Goal: Information Seeking & Learning: Learn about a topic

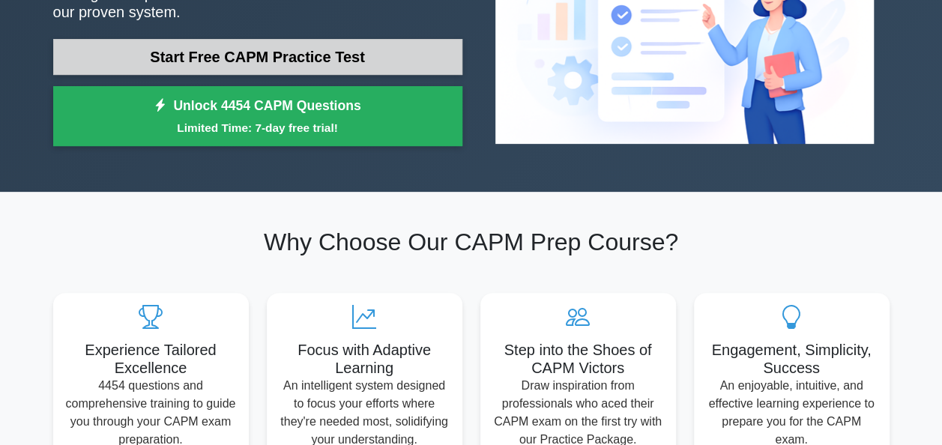
scroll to position [225, 0]
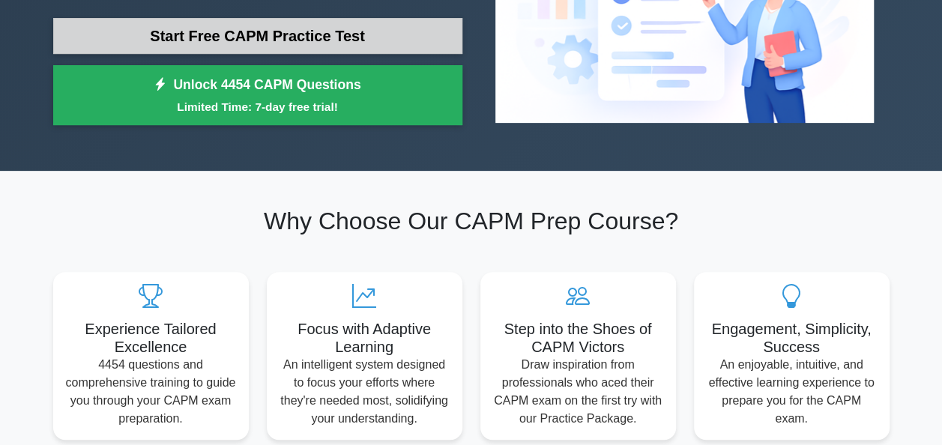
click at [315, 32] on link "Start Free CAPM Practice Test" at bounding box center [257, 36] width 409 height 36
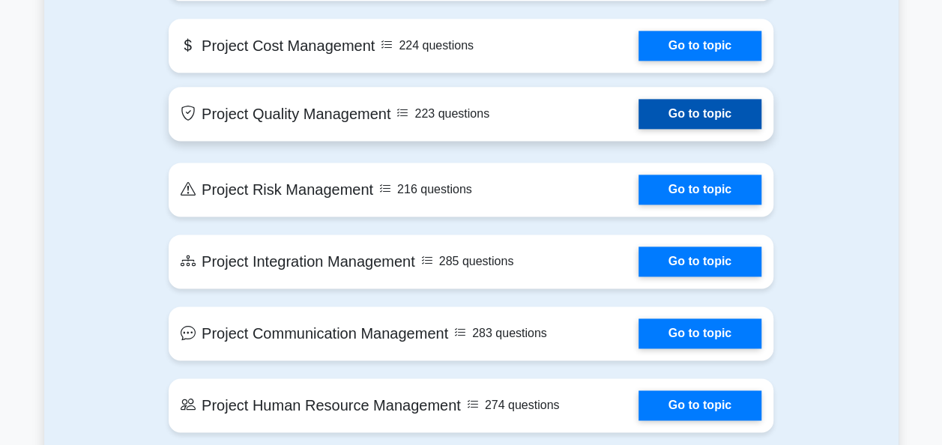
scroll to position [974, 0]
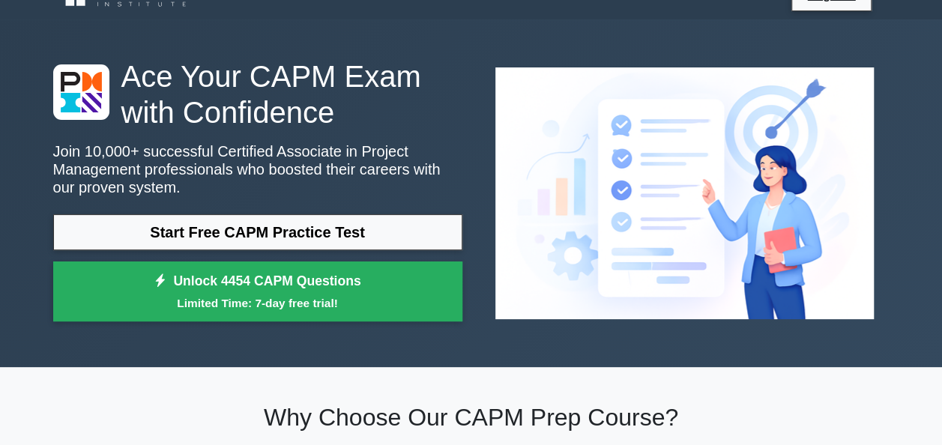
scroll to position [0, 0]
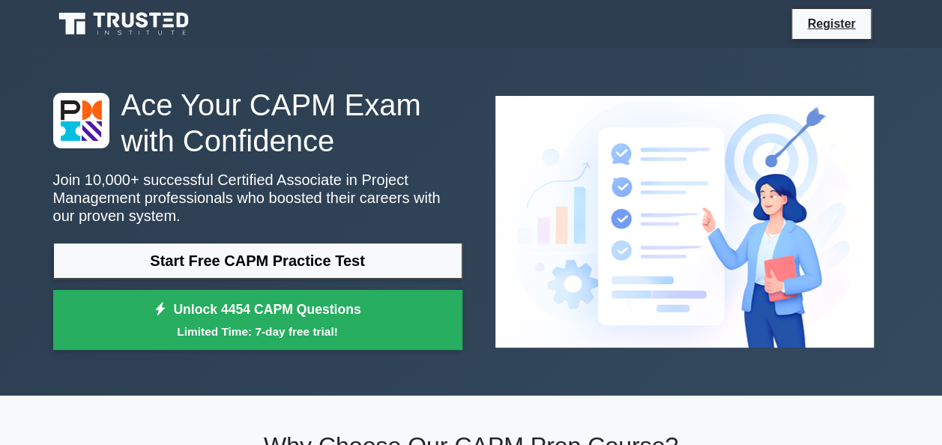
click at [110, 33] on icon at bounding box center [125, 24] width 144 height 28
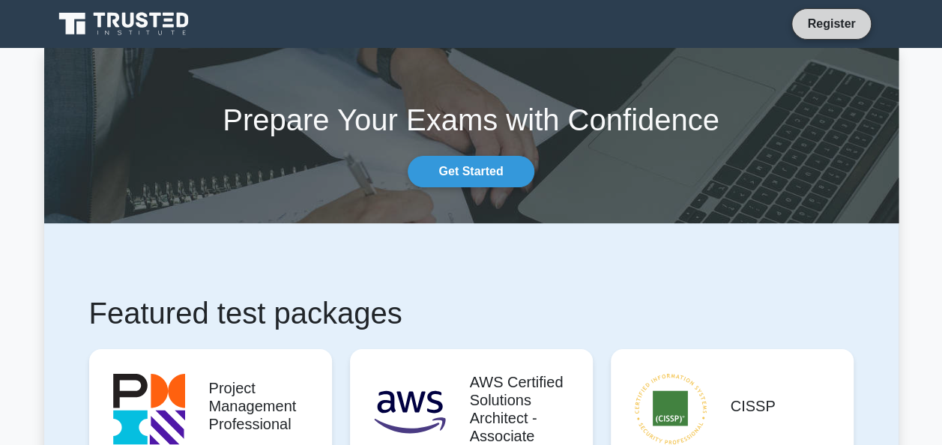
click at [838, 24] on link "Register" at bounding box center [831, 23] width 66 height 19
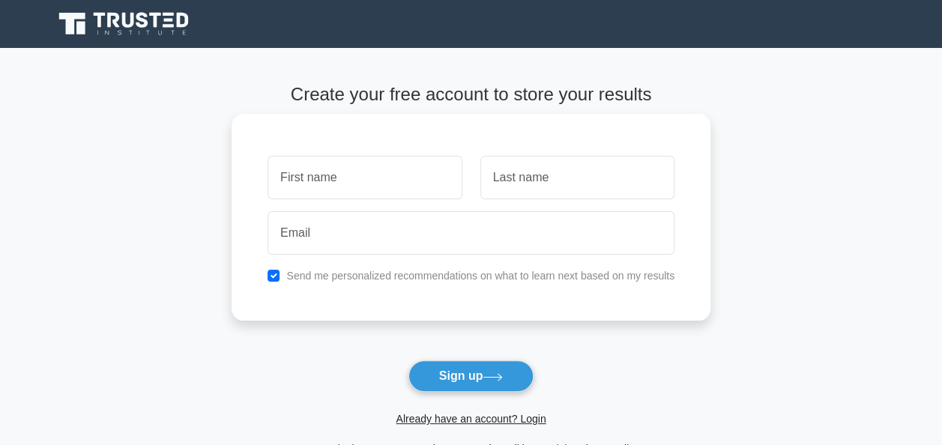
click at [322, 193] on input "text" at bounding box center [364, 177] width 194 height 43
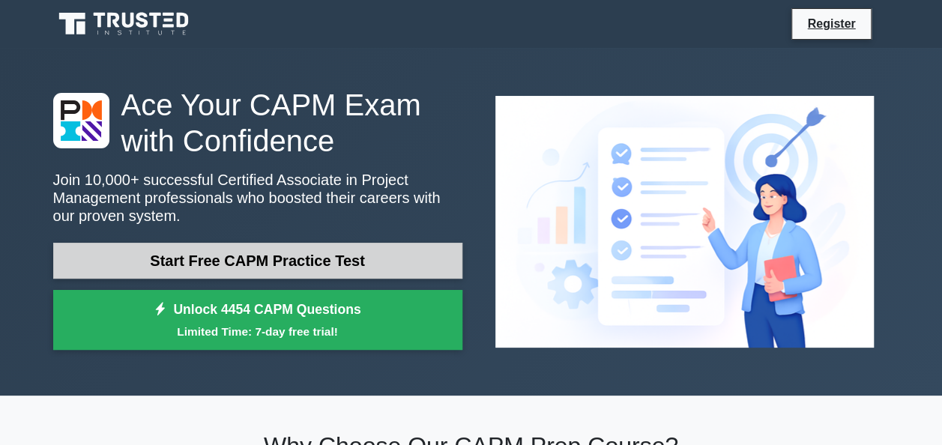
click at [252, 263] on link "Start Free CAPM Practice Test" at bounding box center [257, 261] width 409 height 36
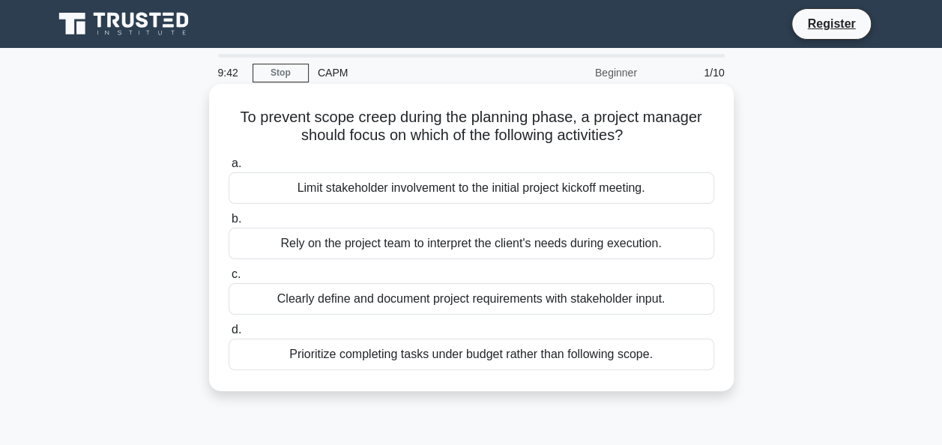
click at [265, 289] on div "Clearly define and document project requirements with stakeholder input." at bounding box center [471, 298] width 485 height 31
click at [229, 279] on input "c. Clearly define and document project requirements with stakeholder input." at bounding box center [229, 275] width 0 height 10
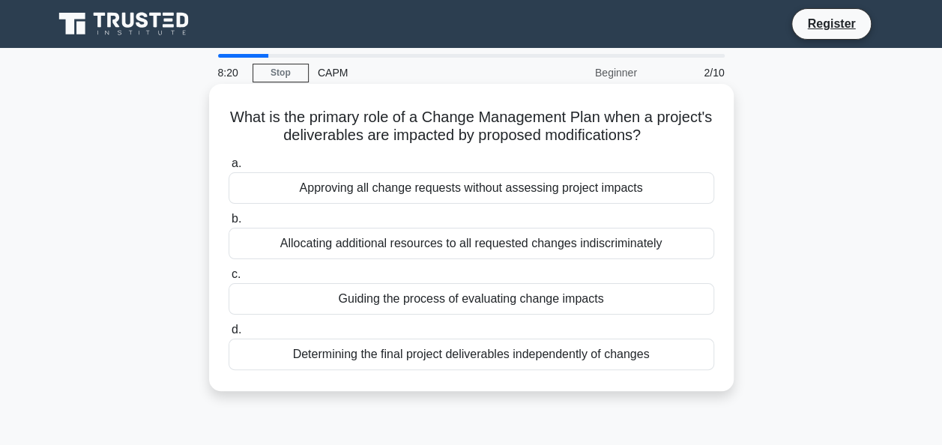
click at [435, 298] on div "Guiding the process of evaluating change impacts" at bounding box center [471, 298] width 485 height 31
click at [229, 279] on input "c. Guiding the process of evaluating change impacts" at bounding box center [229, 275] width 0 height 10
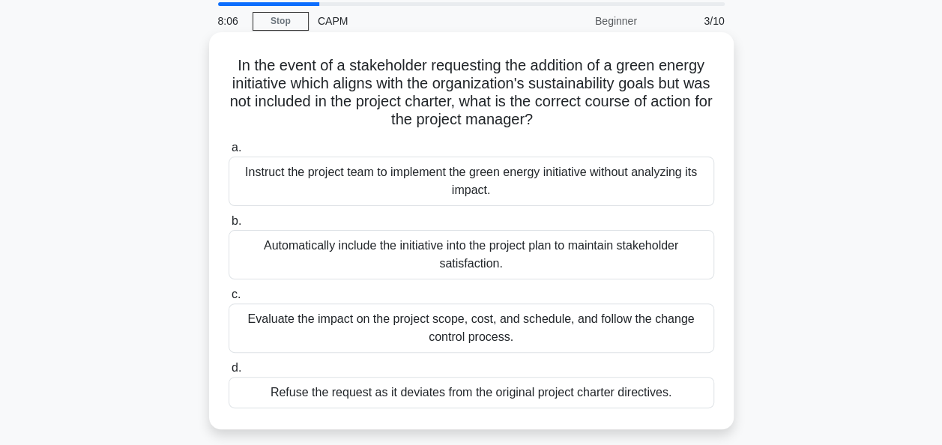
scroll to position [75, 0]
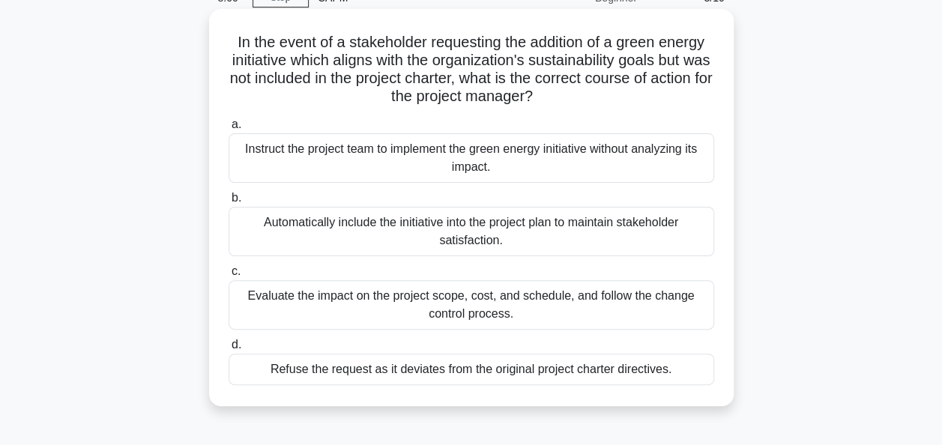
click at [503, 297] on div "Evaluate the impact on the project scope, cost, and schedule, and follow the ch…" at bounding box center [471, 304] width 485 height 49
click at [229, 276] on input "c. Evaluate the impact on the project scope, cost, and schedule, and follow the…" at bounding box center [229, 272] width 0 height 10
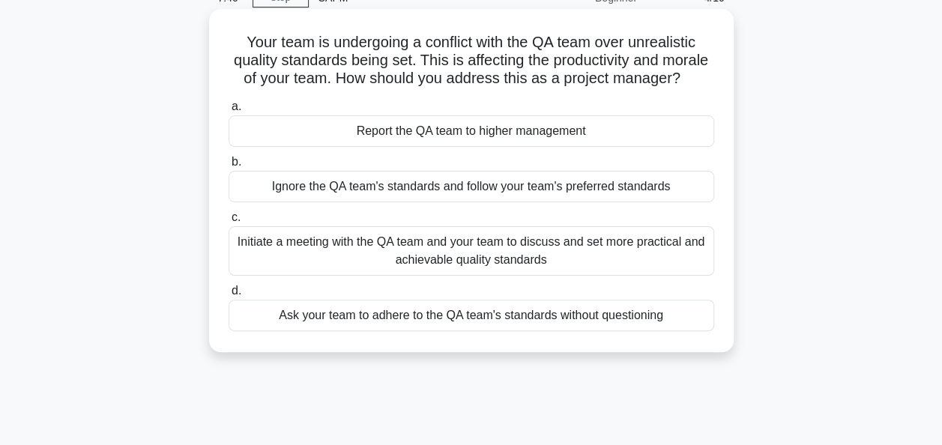
click at [519, 271] on div "Initiate a meeting with the QA team and your team to discuss and set more pract…" at bounding box center [471, 250] width 485 height 49
click at [229, 223] on input "c. Initiate a meeting with the QA team and your team to discuss and set more pr…" at bounding box center [229, 218] width 0 height 10
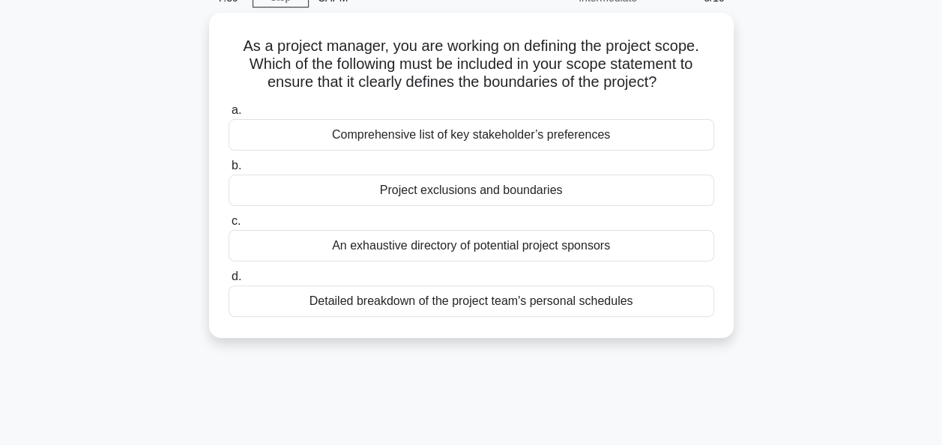
scroll to position [0, 0]
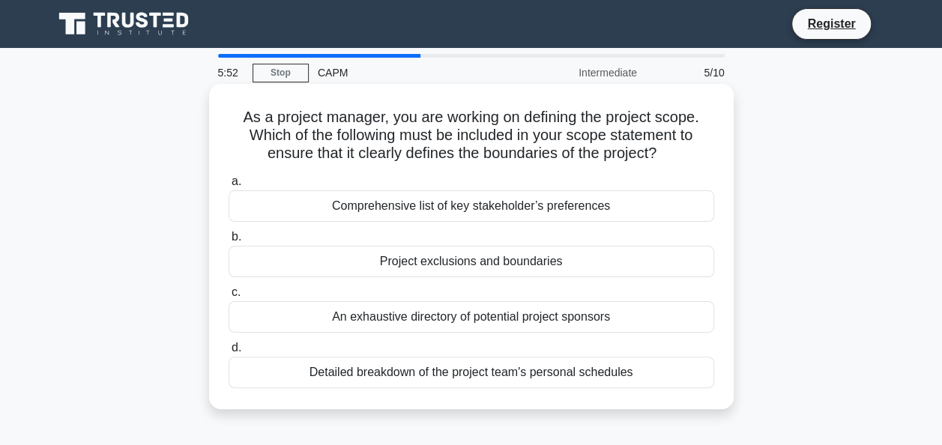
click at [476, 261] on div "Project exclusions and boundaries" at bounding box center [471, 261] width 485 height 31
click at [229, 242] on input "b. Project exclusions and boundaries" at bounding box center [229, 237] width 0 height 10
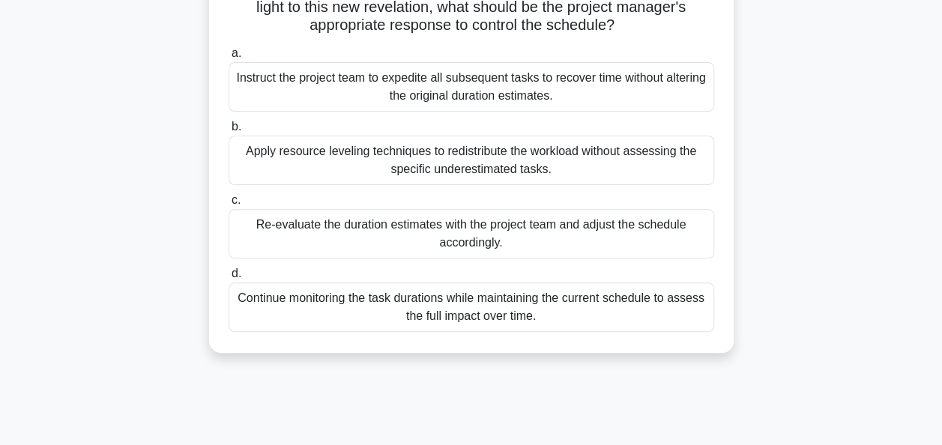
scroll to position [75, 0]
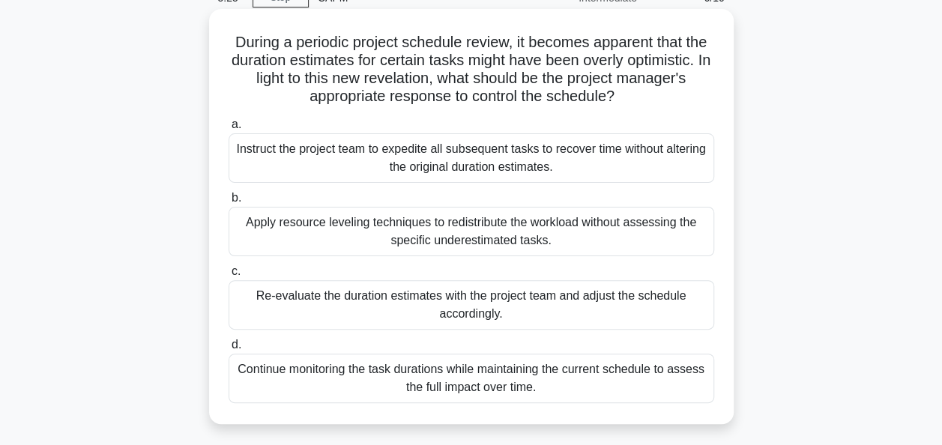
click at [605, 309] on div "Re-evaluate the duration estimates with the project team and adjust the schedul…" at bounding box center [471, 304] width 485 height 49
click at [229, 276] on input "c. Re-evaluate the duration estimates with the project team and adjust the sche…" at bounding box center [229, 272] width 0 height 10
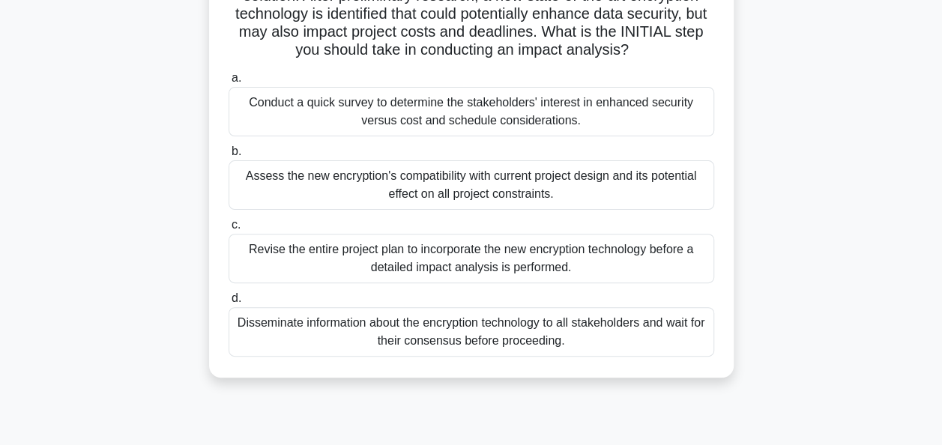
scroll to position [64, 0]
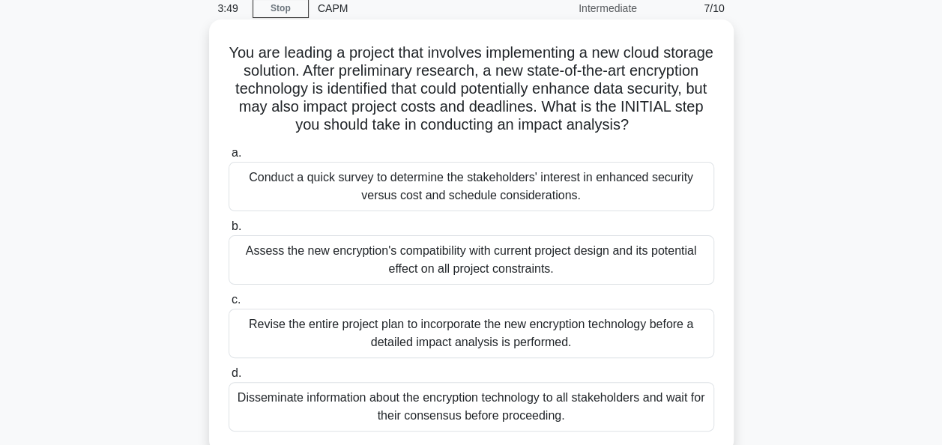
click at [662, 254] on div "Assess the new encryption's compatibility with current project design and its p…" at bounding box center [471, 259] width 485 height 49
click at [229, 231] on input "b. Assess the new encryption's compatibility with current project design and it…" at bounding box center [229, 227] width 0 height 10
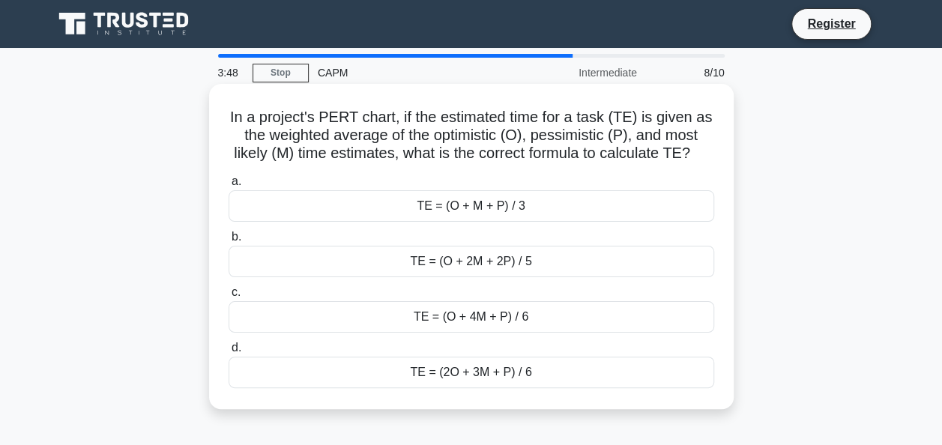
scroll to position [75, 0]
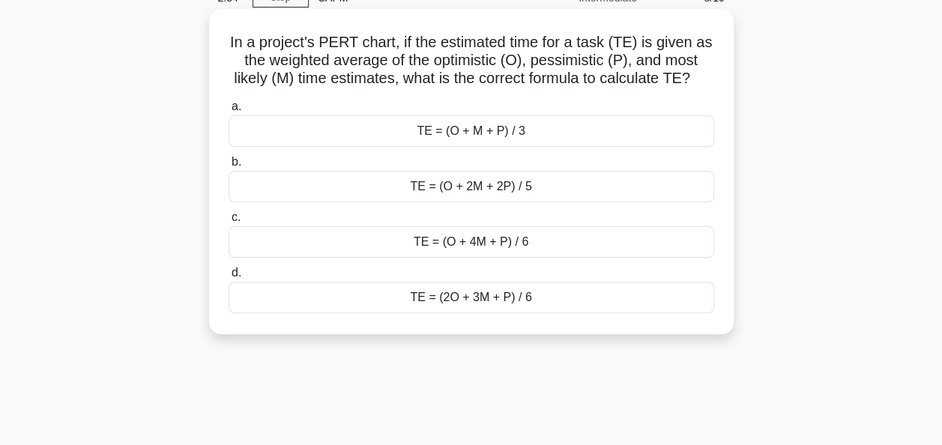
click at [647, 193] on div "TE = (O + 2M + 2P) / 5" at bounding box center [471, 186] width 485 height 31
click at [229, 167] on input "b. TE = (O + 2M + 2P) / 5" at bounding box center [229, 162] width 0 height 10
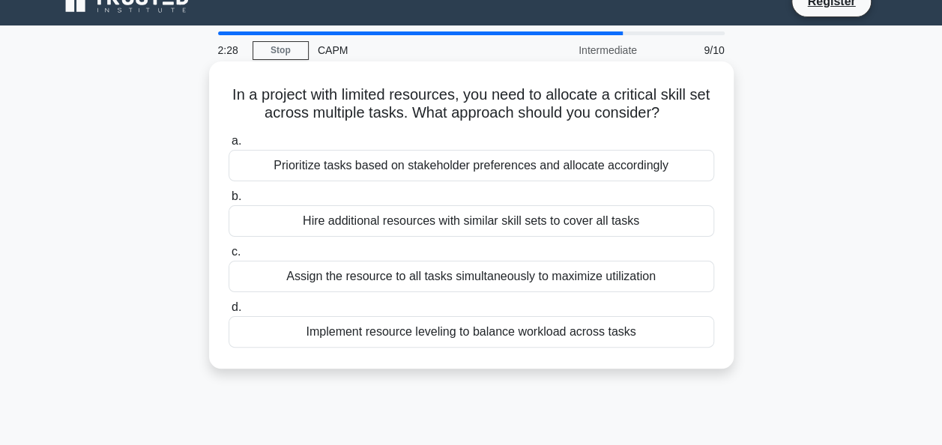
scroll to position [0, 0]
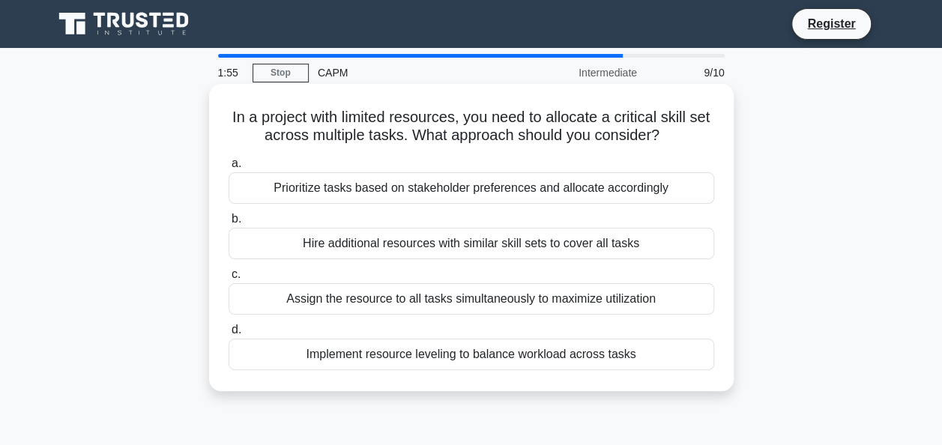
click at [533, 365] on div "Implement resource leveling to balance workload across tasks" at bounding box center [471, 354] width 485 height 31
click at [229, 335] on input "d. Implement resource leveling to balance workload across tasks" at bounding box center [229, 330] width 0 height 10
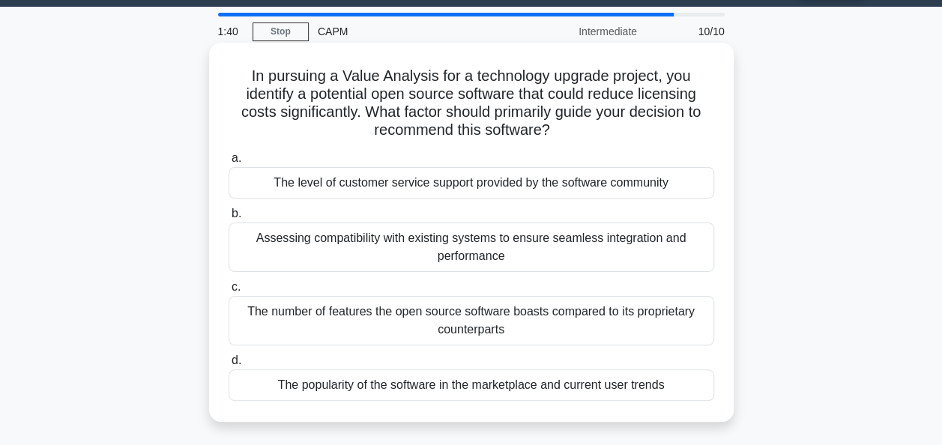
scroll to position [75, 0]
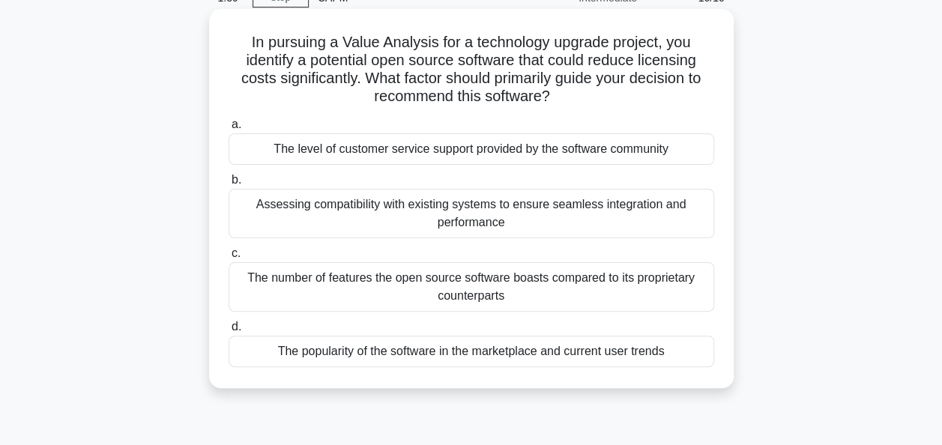
click at [655, 218] on div "Assessing compatibility with existing systems to ensure seamless integration an…" at bounding box center [471, 213] width 485 height 49
click at [229, 185] on input "b. Assessing compatibility with existing systems to ensure seamless integration…" at bounding box center [229, 180] width 0 height 10
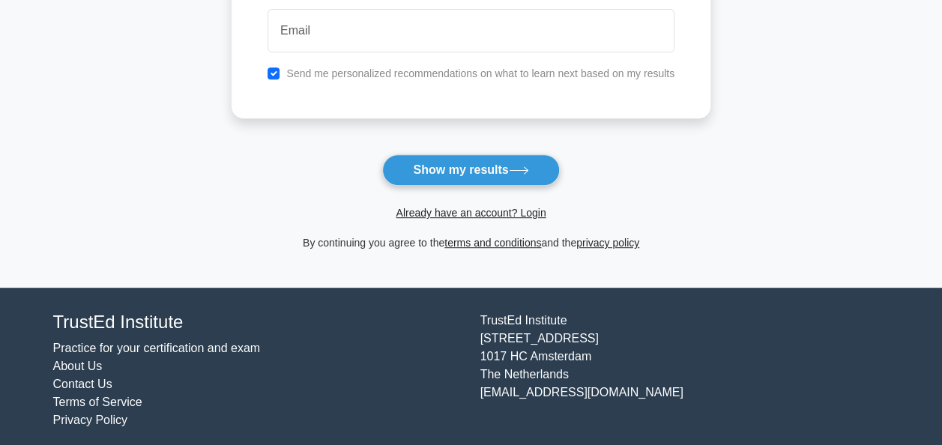
scroll to position [150, 0]
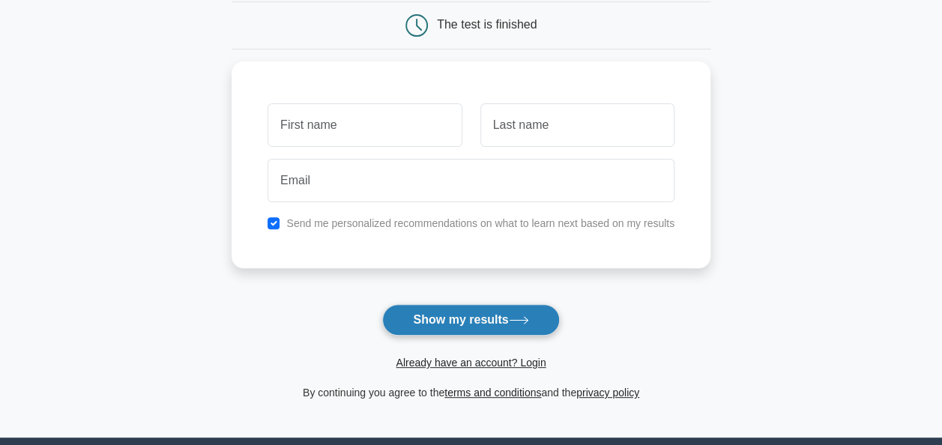
click at [454, 322] on button "Show my results" at bounding box center [470, 319] width 177 height 31
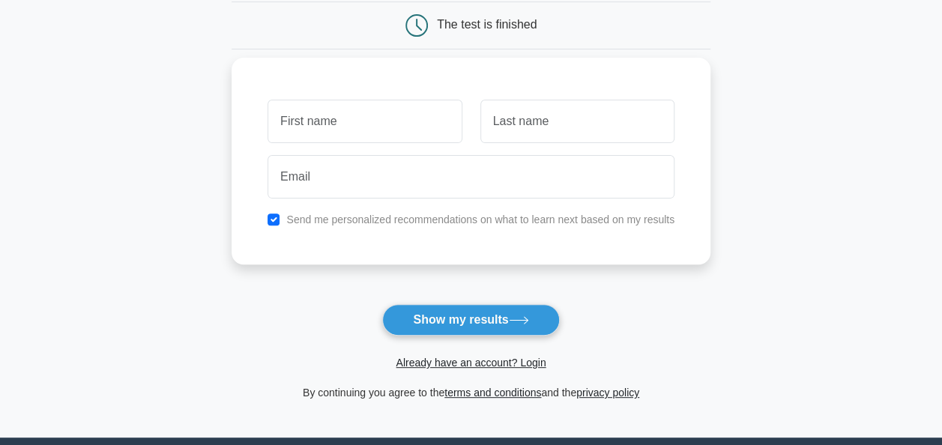
drag, startPoint x: 381, startPoint y: 150, endPoint x: 387, endPoint y: 142, distance: 10.2
click at [381, 149] on div at bounding box center [470, 176] width 425 height 55
click at [391, 134] on input "text" at bounding box center [364, 121] width 194 height 43
type input "alkhattab"
type input "al habsi"
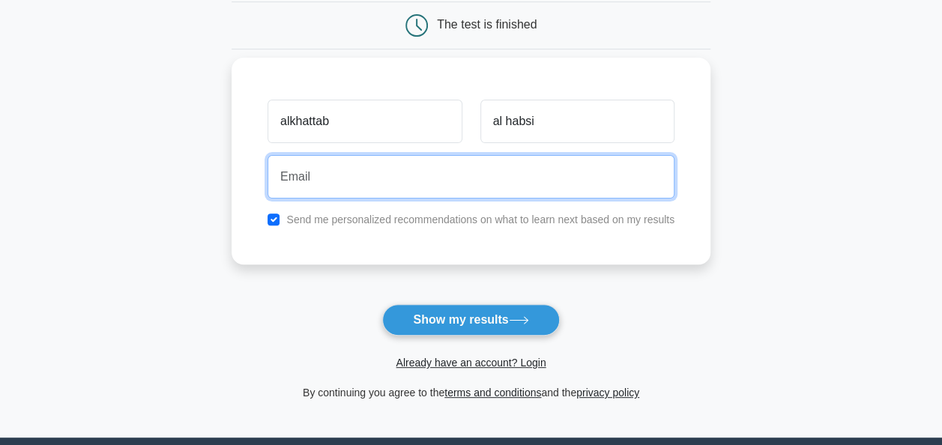
type input "tooby126@gmail.com"
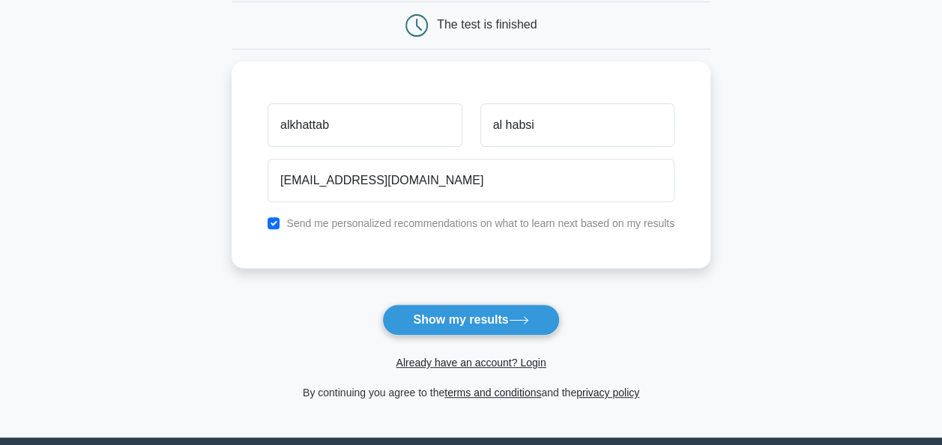
click at [442, 317] on button "Show my results" at bounding box center [470, 319] width 177 height 31
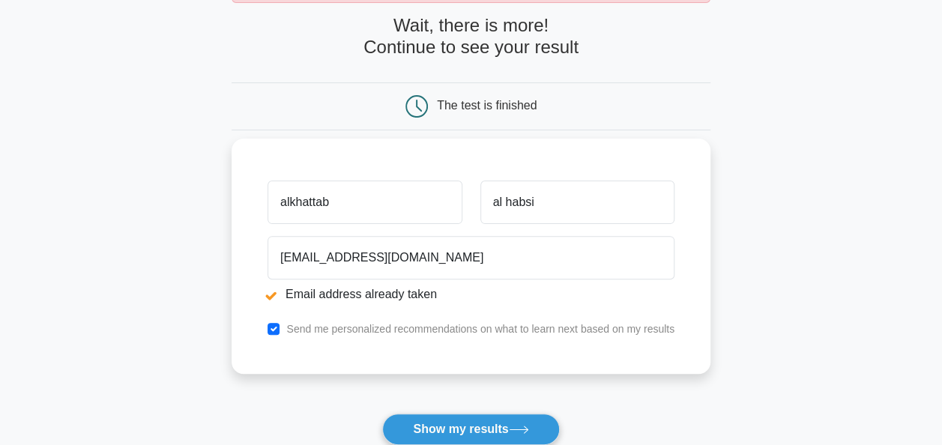
scroll to position [225, 0]
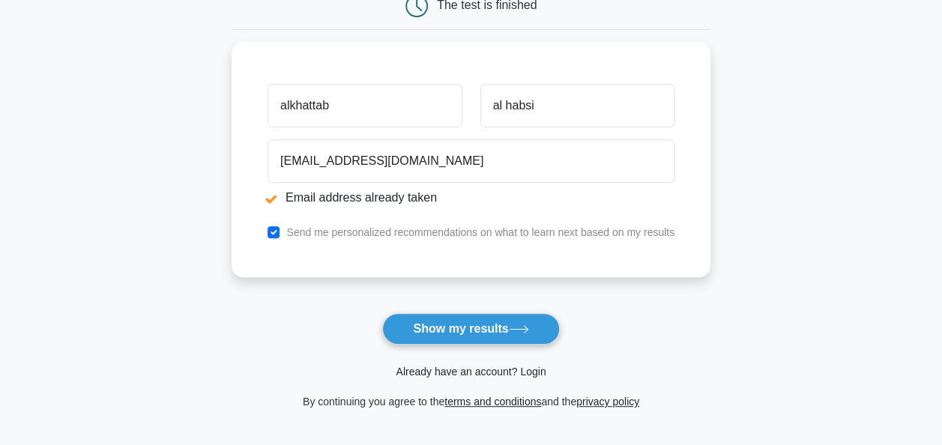
click at [421, 375] on link "Already have an account? Login" at bounding box center [471, 372] width 150 height 12
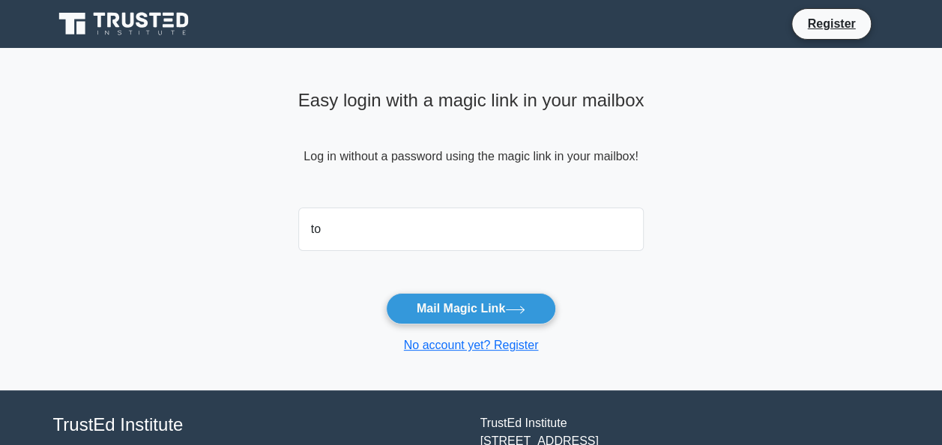
click at [386, 293] on button "Mail Magic Link" at bounding box center [471, 308] width 170 height 31
click at [479, 231] on input "to" at bounding box center [471, 229] width 346 height 43
click at [386, 293] on button "Mail Magic Link" at bounding box center [471, 308] width 170 height 31
click at [615, 318] on form "to Mail Magic Link No account yet? Register" at bounding box center [471, 278] width 346 height 153
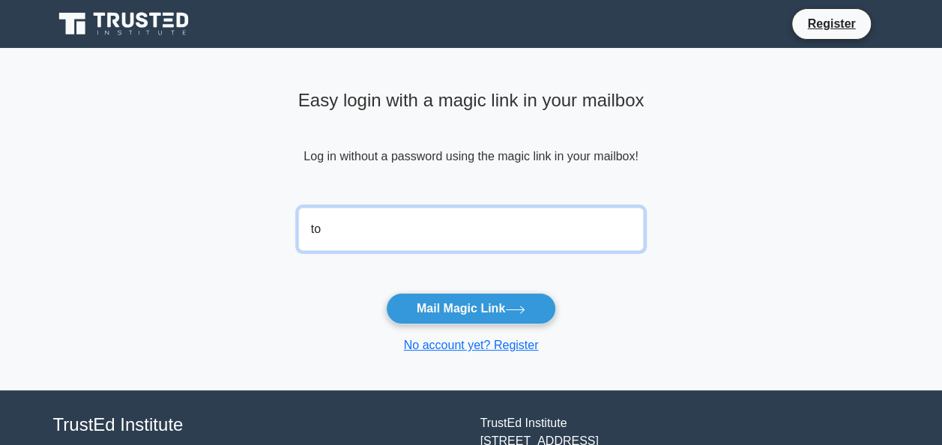
click at [467, 228] on input "to" at bounding box center [471, 229] width 346 height 43
type input "[EMAIL_ADDRESS][DOMAIN_NAME]"
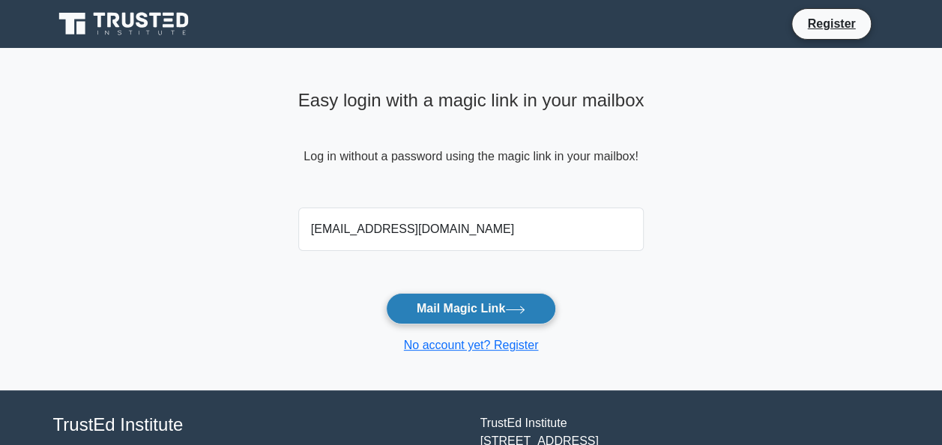
click at [426, 311] on button "Mail Magic Link" at bounding box center [471, 308] width 170 height 31
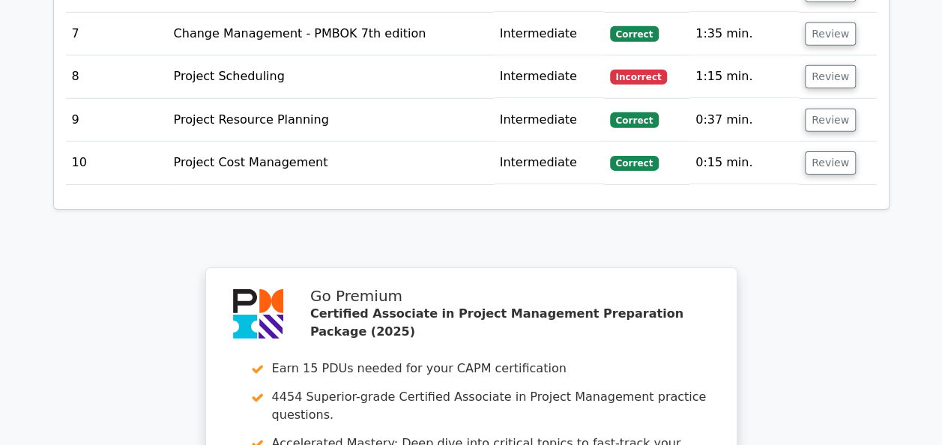
scroll to position [2098, 0]
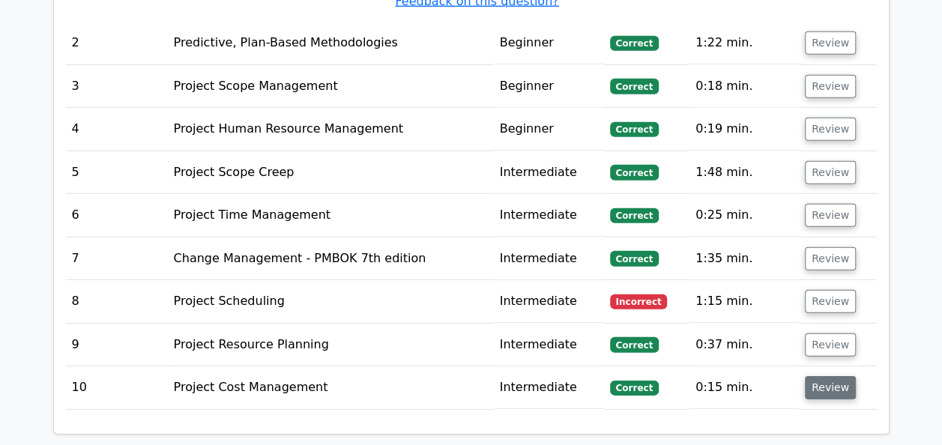
click at [835, 376] on button "Review" at bounding box center [830, 387] width 51 height 23
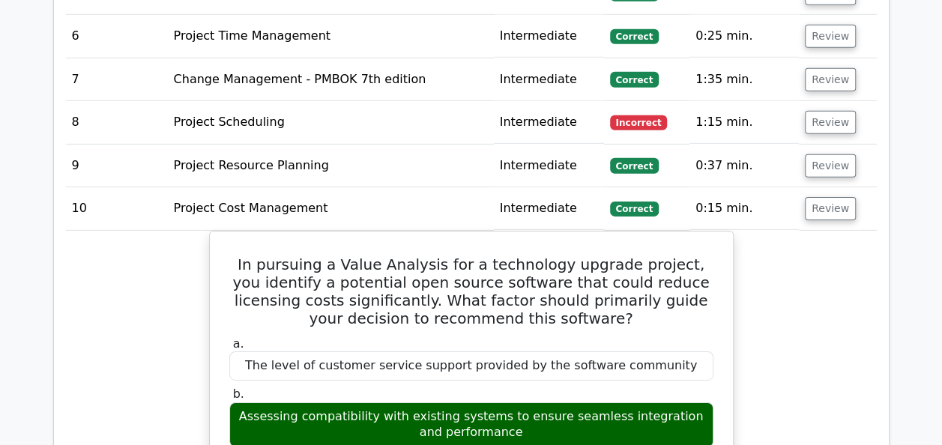
scroll to position [2173, 0]
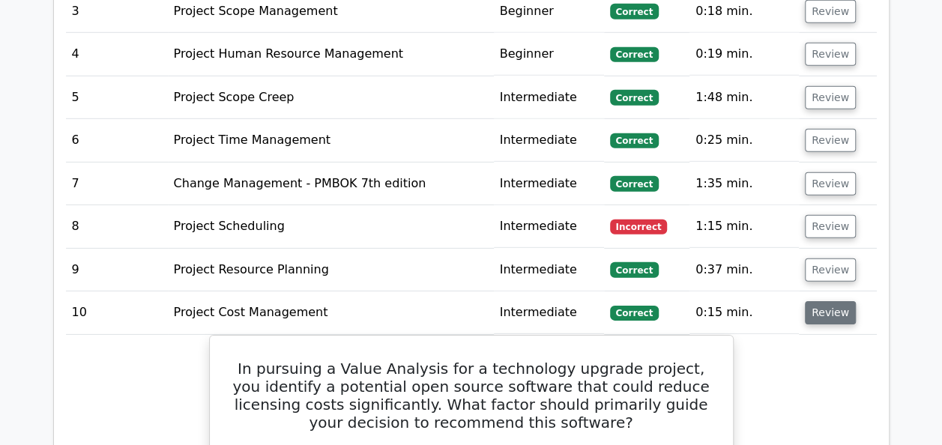
click at [821, 301] on button "Review" at bounding box center [830, 312] width 51 height 23
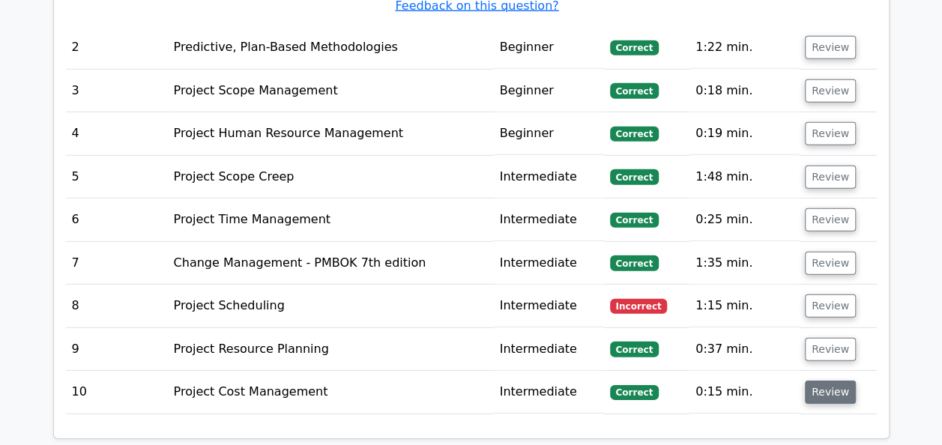
scroll to position [2023, 0]
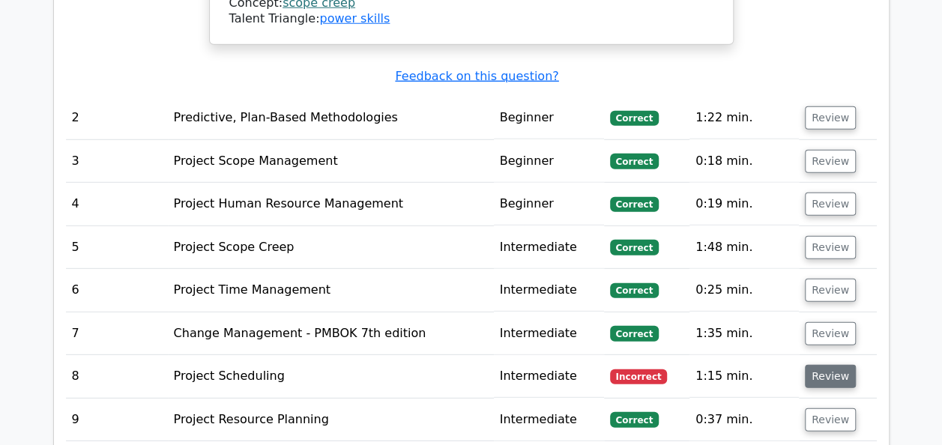
click at [805, 365] on button "Review" at bounding box center [830, 376] width 51 height 23
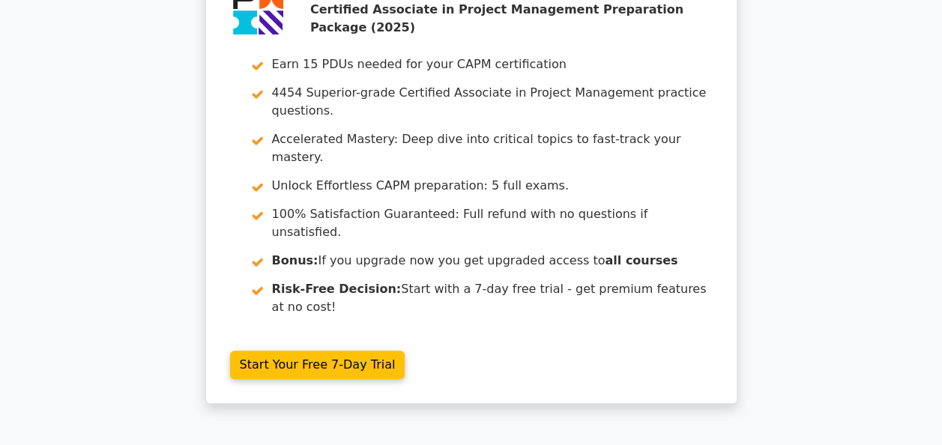
scroll to position [3347, 0]
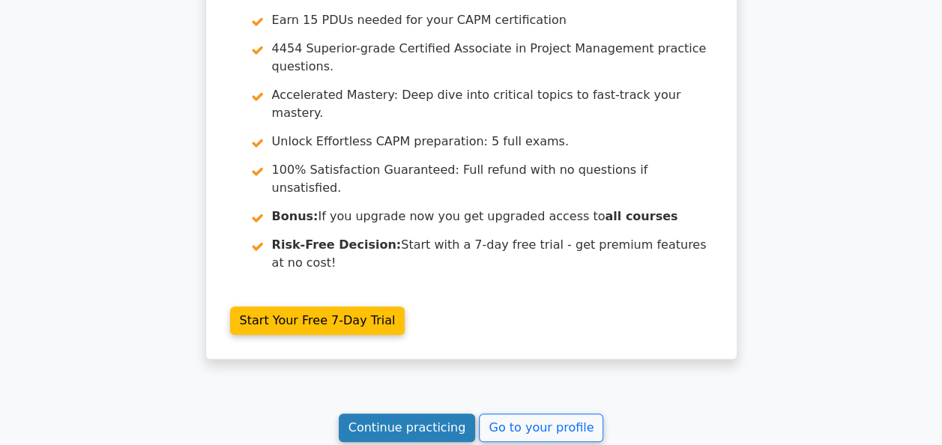
click at [389, 414] on link "Continue practicing" at bounding box center [407, 428] width 137 height 28
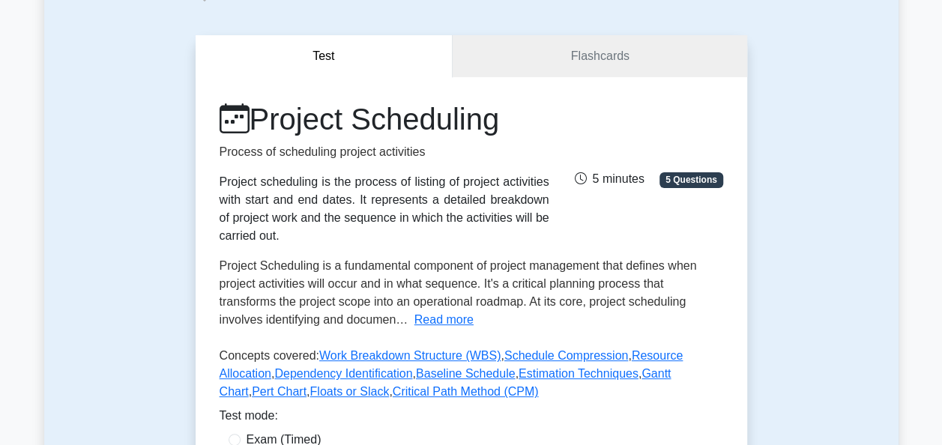
scroll to position [225, 0]
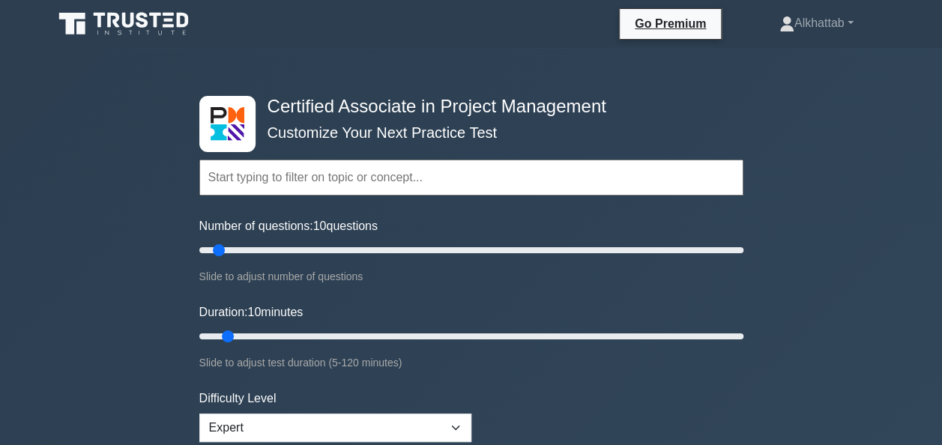
click at [280, 186] on input "text" at bounding box center [471, 178] width 544 height 36
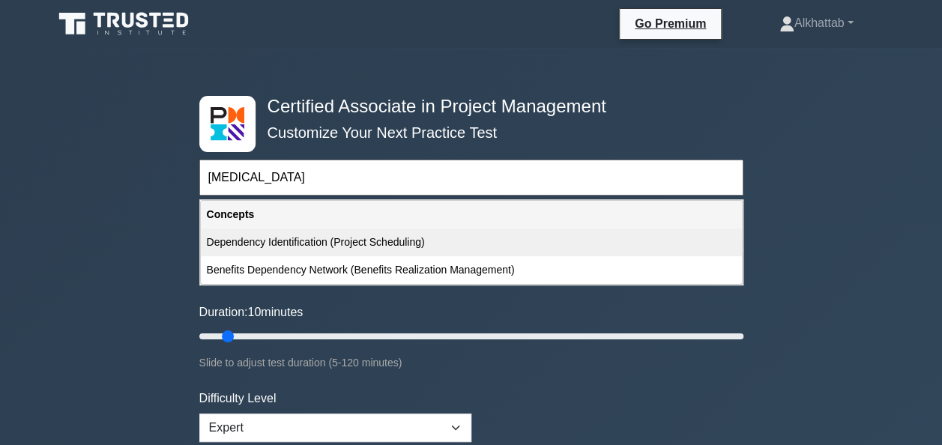
click at [330, 246] on div "Dependency Identification (Project Scheduling)" at bounding box center [471, 243] width 541 height 28
type input "Dependency Identification (Project Scheduling)"
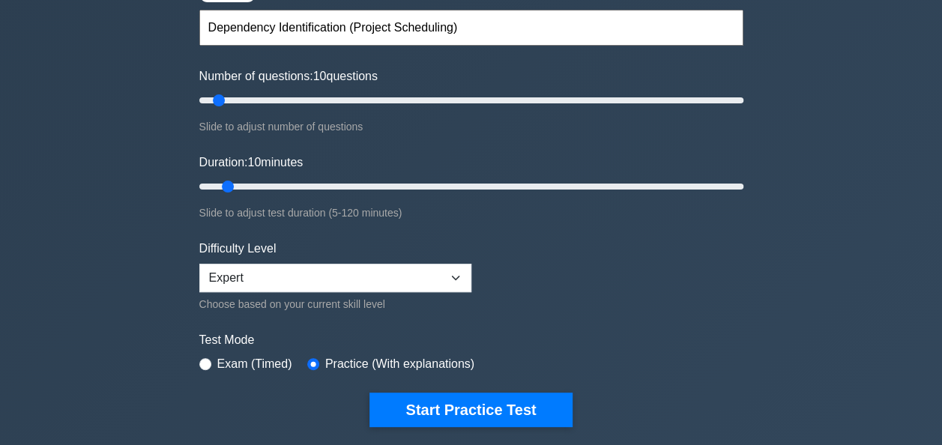
scroll to position [300, 0]
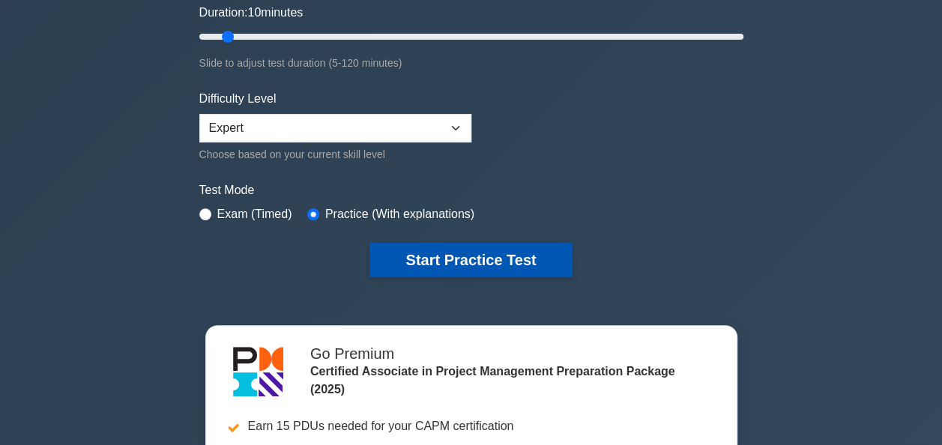
click at [481, 254] on button "Start Practice Test" at bounding box center [470, 260] width 202 height 34
click at [427, 259] on button "Start Practice Test" at bounding box center [470, 260] width 202 height 34
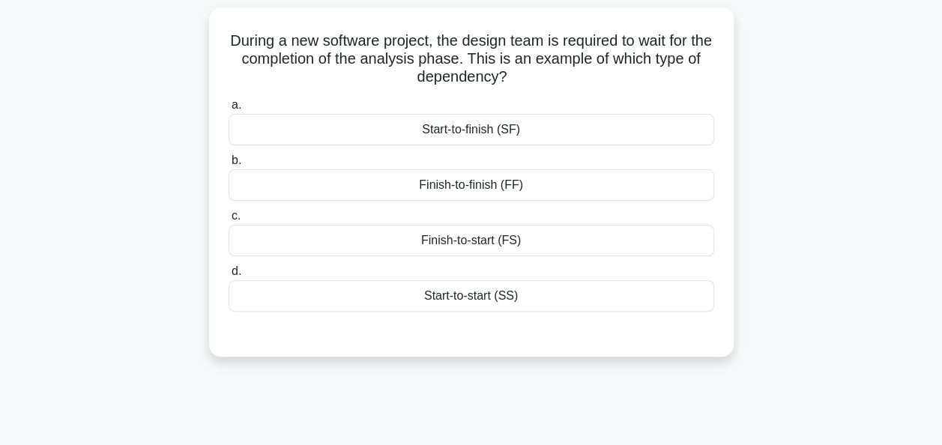
scroll to position [75, 0]
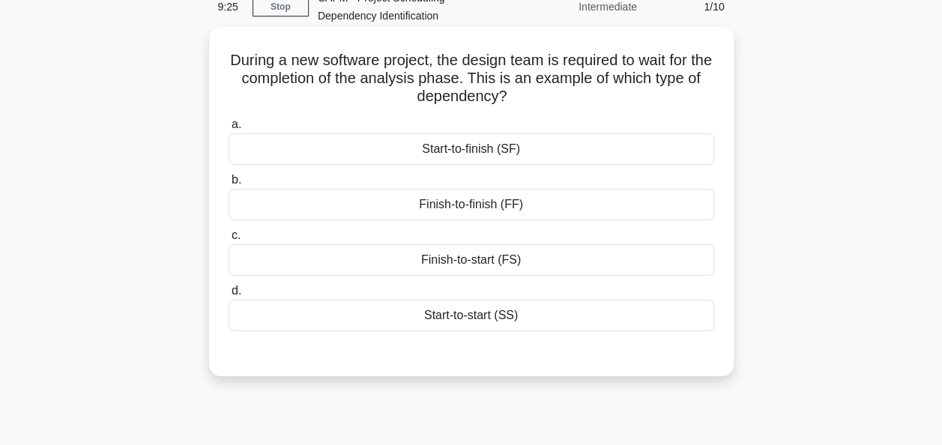
click at [514, 267] on div "Finish-to-start (FS)" at bounding box center [471, 259] width 485 height 31
click at [229, 240] on input "c. Finish-to-start (FS)" at bounding box center [229, 236] width 0 height 10
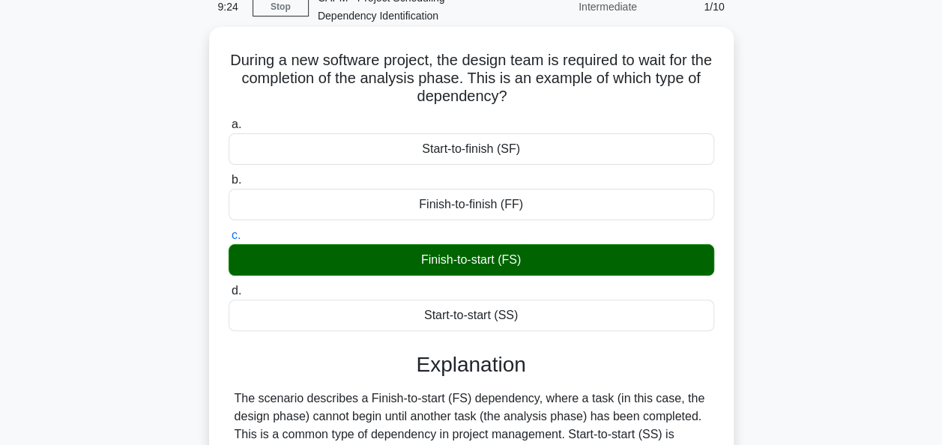
scroll to position [364, 0]
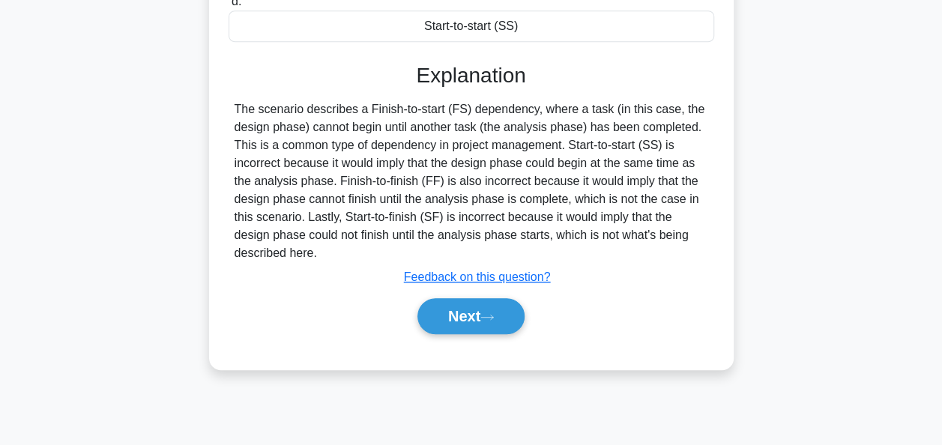
drag, startPoint x: 484, startPoint y: 269, endPoint x: 481, endPoint y: 280, distance: 11.6
click at [484, 270] on u "Feedback on this question?" at bounding box center [477, 276] width 147 height 13
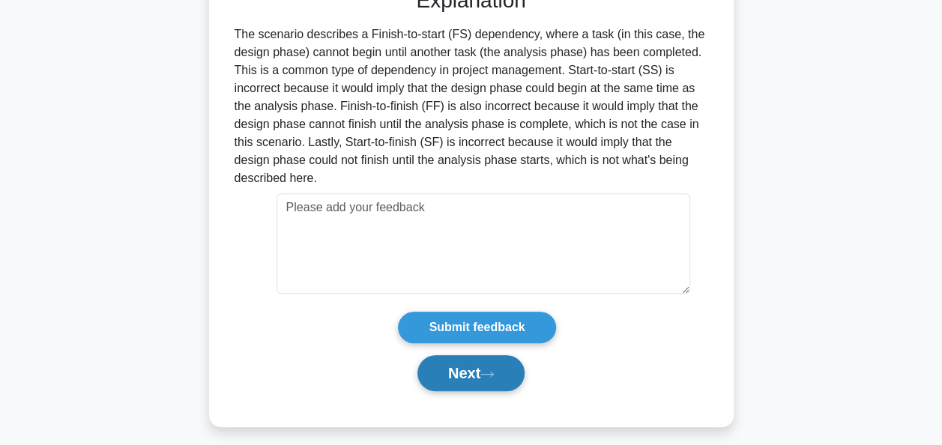
click at [469, 384] on button "Next" at bounding box center [470, 373] width 107 height 36
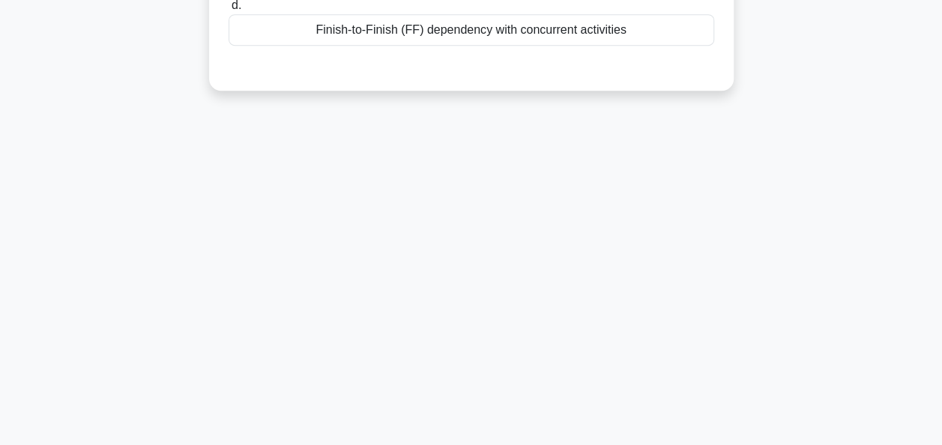
click at [464, 367] on div "9:22 Stop CAPM - Project Scheduling - Dependency Identification Intermediate 2/…" at bounding box center [471, 64] width 854 height 749
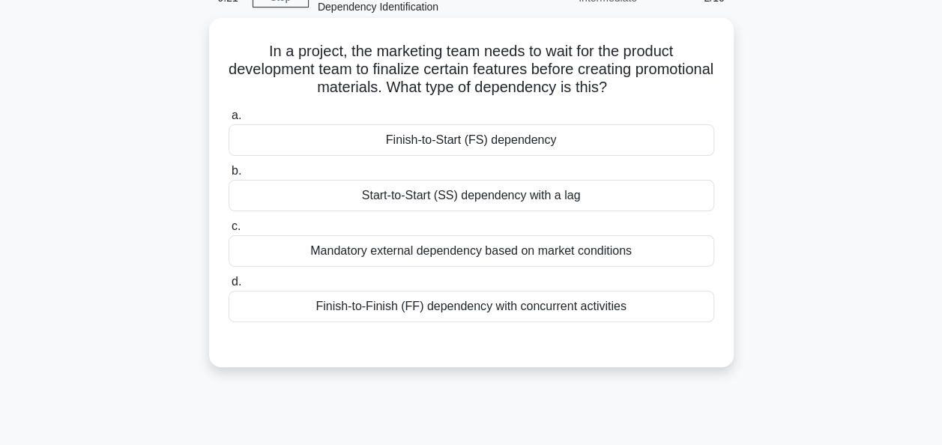
scroll to position [64, 0]
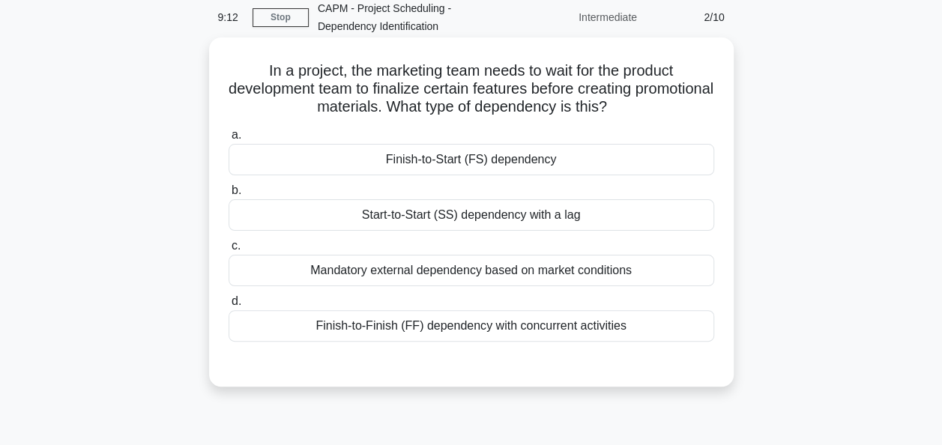
click at [446, 158] on div "Finish-to-Start (FS) dependency" at bounding box center [471, 159] width 485 height 31
click at [229, 140] on input "a. Finish-to-Start (FS) dependency" at bounding box center [229, 135] width 0 height 10
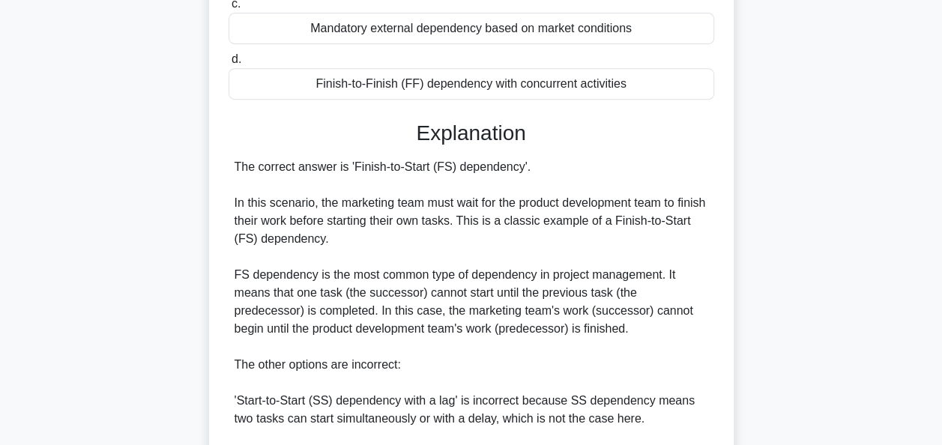
scroll to position [514, 0]
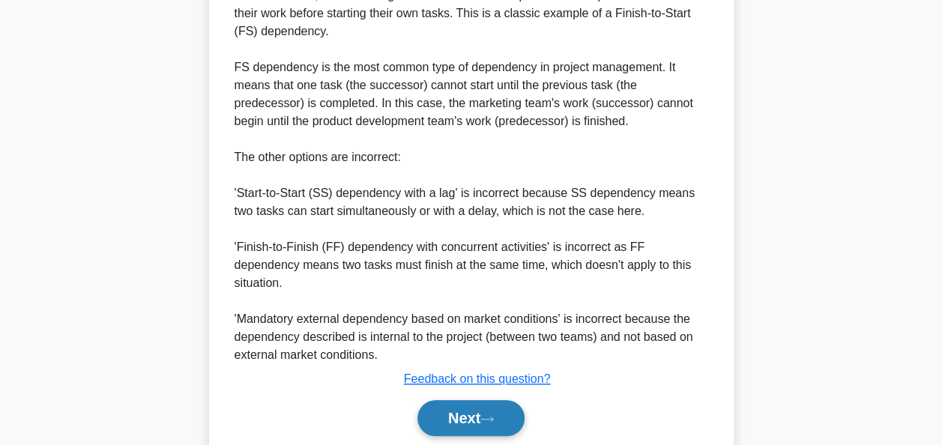
click at [482, 402] on button "Next" at bounding box center [470, 418] width 107 height 36
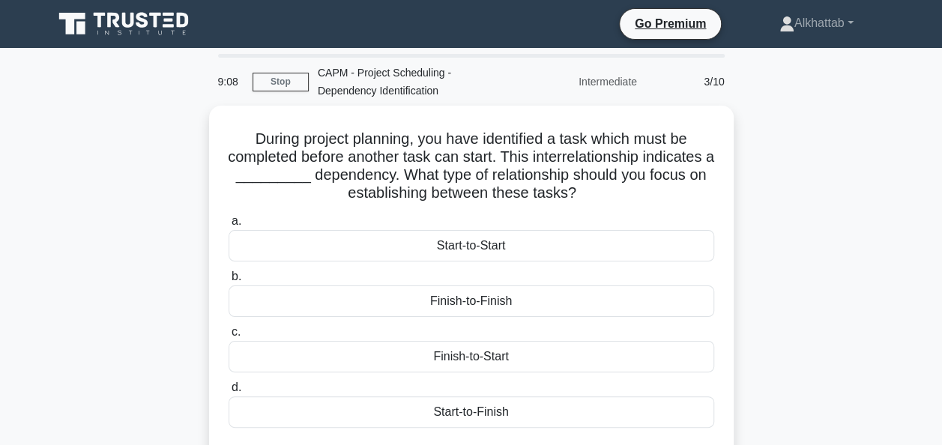
scroll to position [75, 0]
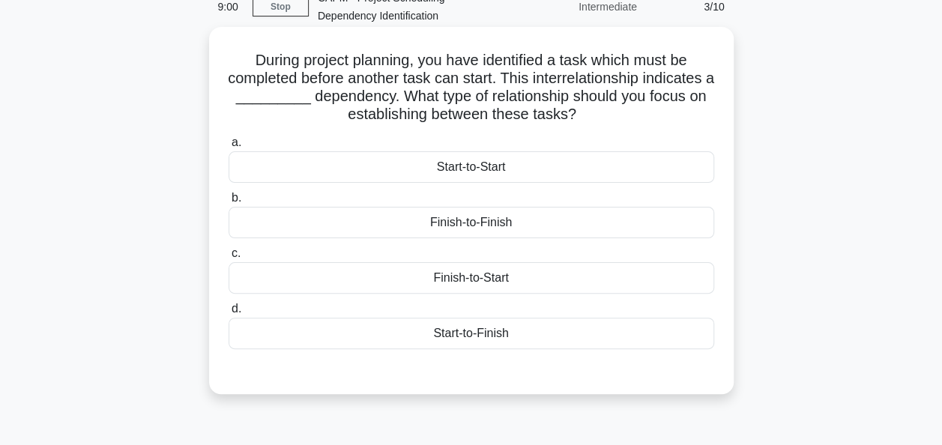
click at [543, 273] on div "Finish-to-Start" at bounding box center [471, 277] width 485 height 31
click at [229, 258] on input "c. Finish-to-Start" at bounding box center [229, 254] width 0 height 10
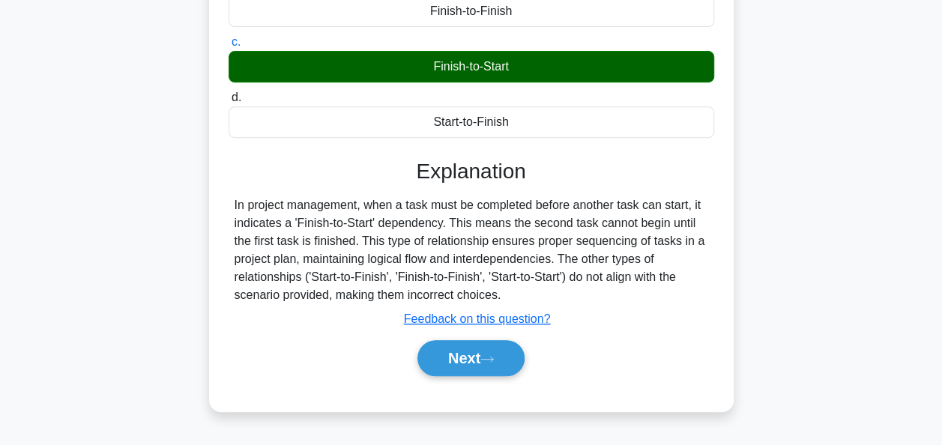
scroll to position [364, 0]
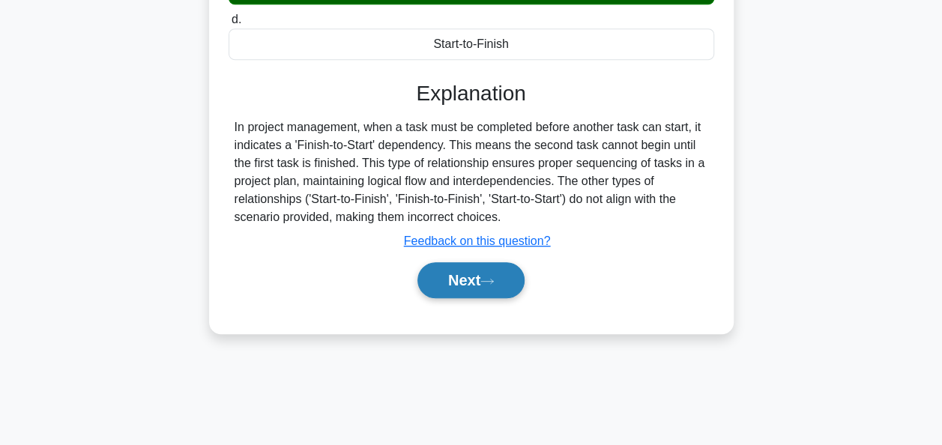
click at [472, 277] on button "Next" at bounding box center [470, 280] width 107 height 36
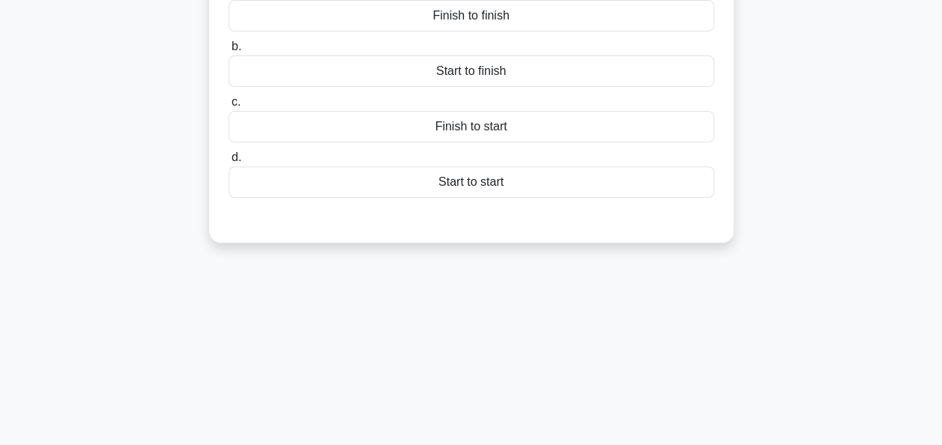
scroll to position [64, 0]
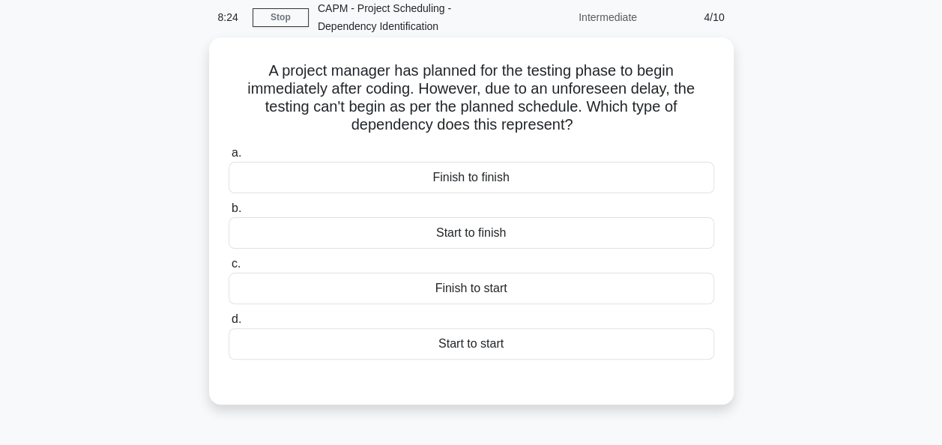
click at [454, 346] on div "Start to start" at bounding box center [471, 343] width 485 height 31
click at [229, 324] on input "d. Start to start" at bounding box center [229, 320] width 0 height 10
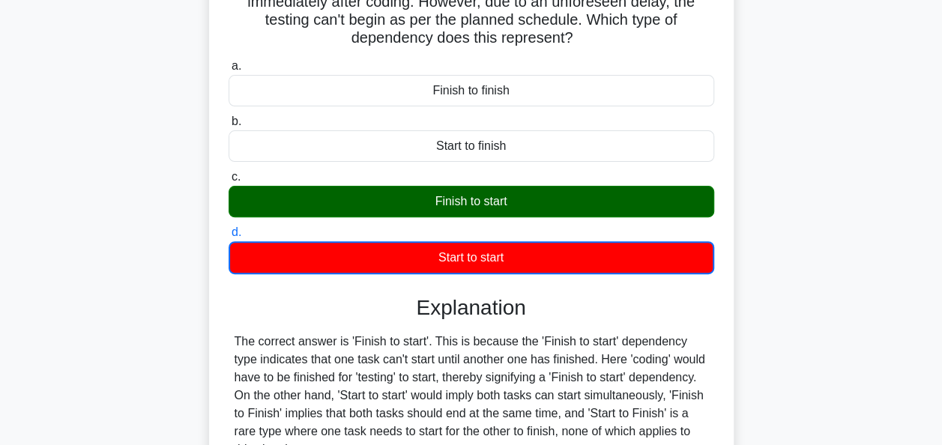
scroll to position [289, 0]
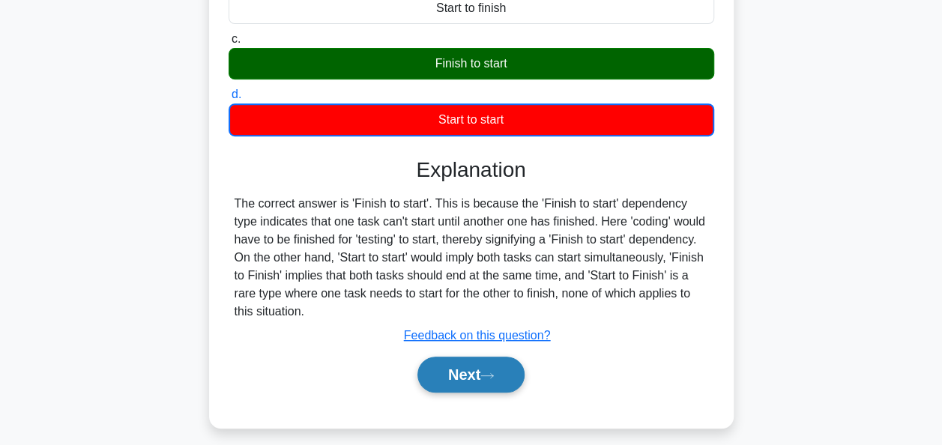
click at [476, 375] on button "Next" at bounding box center [470, 375] width 107 height 36
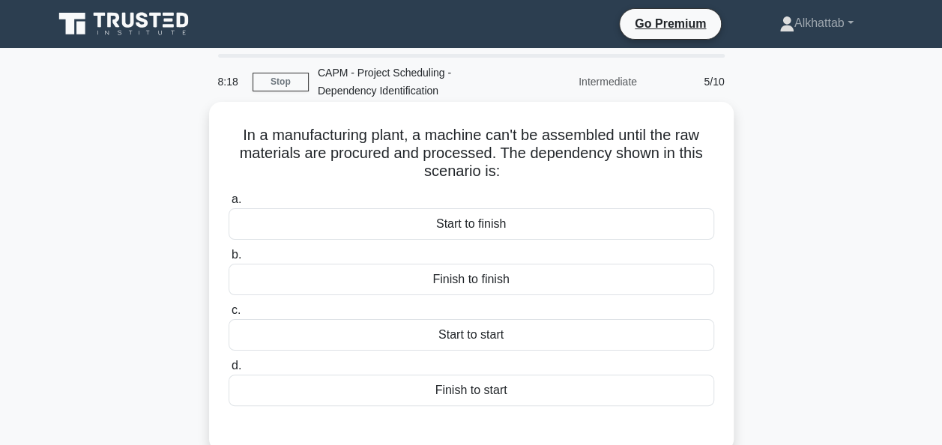
scroll to position [75, 0]
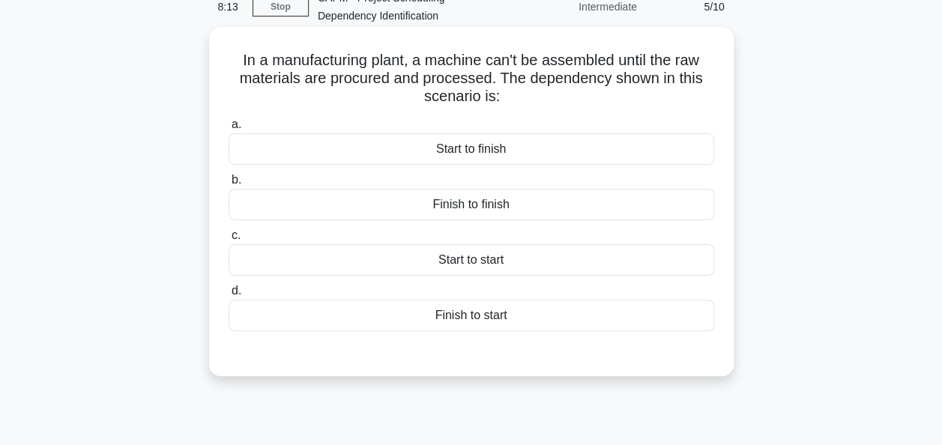
click at [452, 321] on div "Finish to start" at bounding box center [471, 315] width 485 height 31
click at [229, 296] on input "d. Finish to start" at bounding box center [229, 291] width 0 height 10
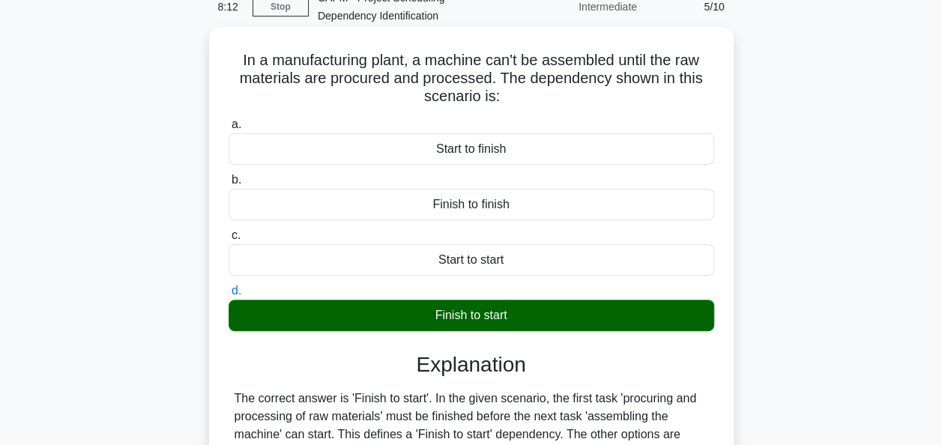
scroll to position [364, 0]
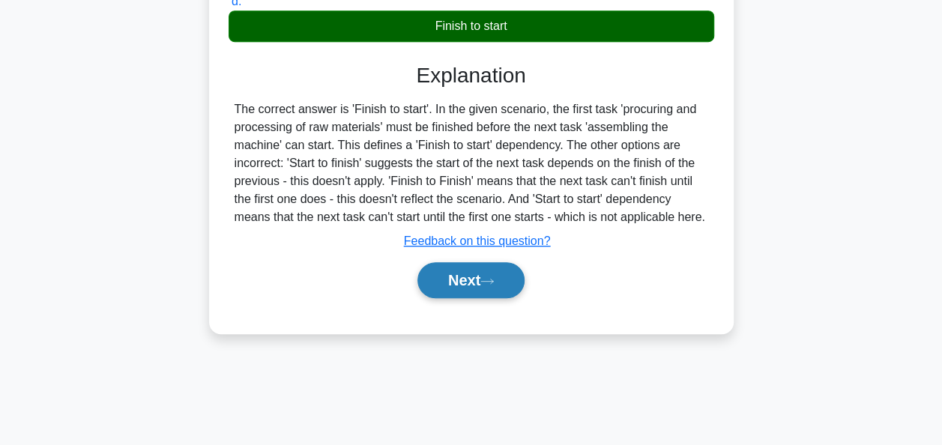
click at [467, 276] on button "Next" at bounding box center [470, 280] width 107 height 36
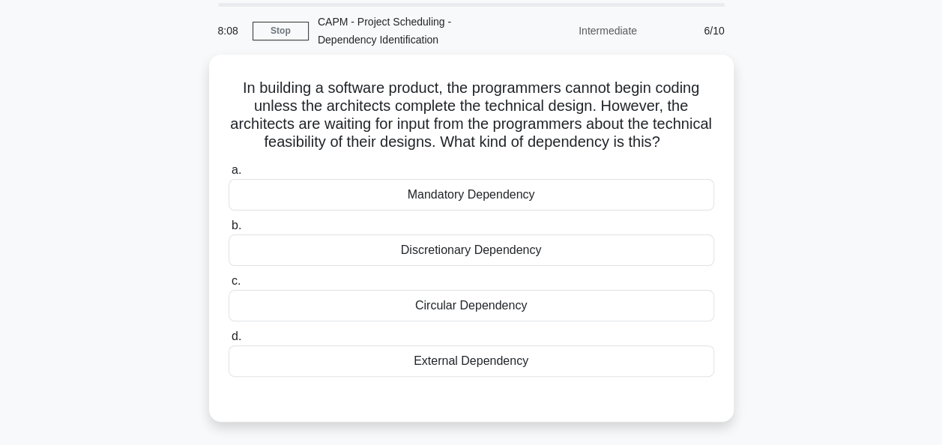
scroll to position [75, 0]
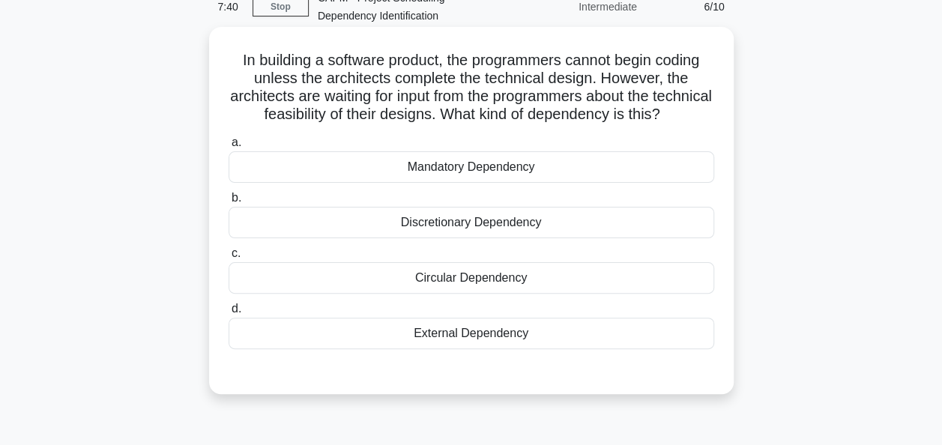
click at [441, 294] on div "Circular Dependency" at bounding box center [471, 277] width 485 height 31
click at [229, 258] on input "c. Circular Dependency" at bounding box center [229, 254] width 0 height 10
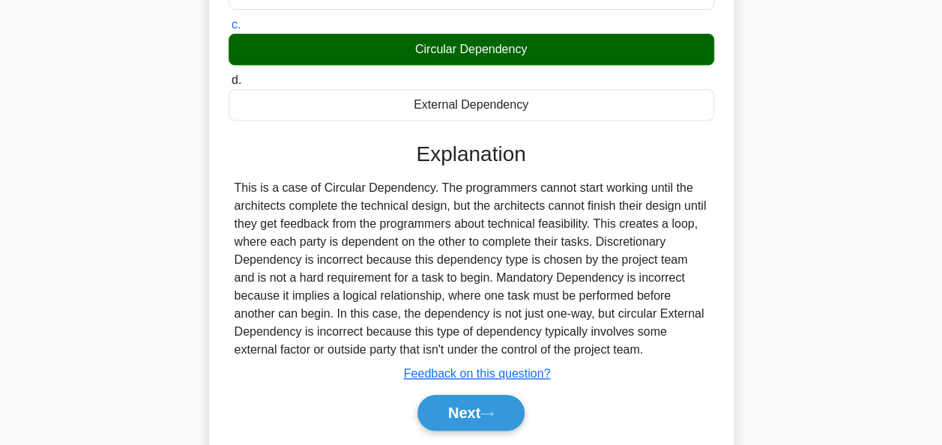
scroll to position [369, 0]
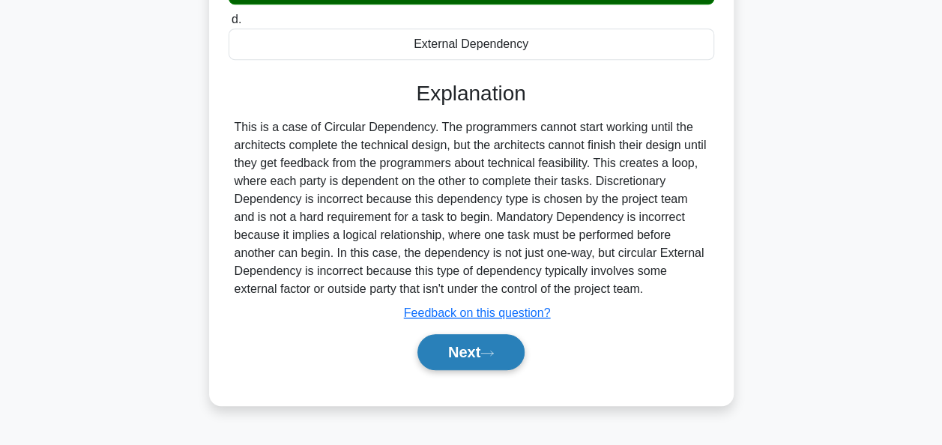
click at [479, 370] on button "Next" at bounding box center [470, 352] width 107 height 36
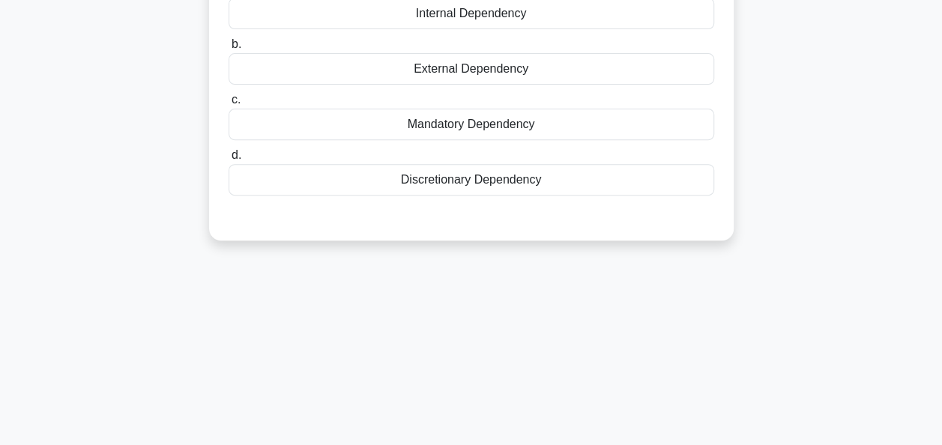
scroll to position [64, 0]
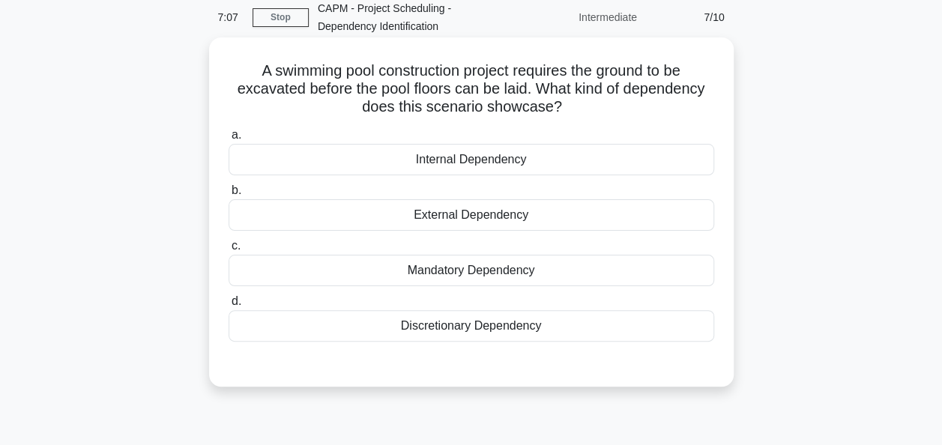
click at [420, 267] on div "Mandatory Dependency" at bounding box center [471, 270] width 485 height 31
click at [229, 251] on input "c. Mandatory Dependency" at bounding box center [229, 246] width 0 height 10
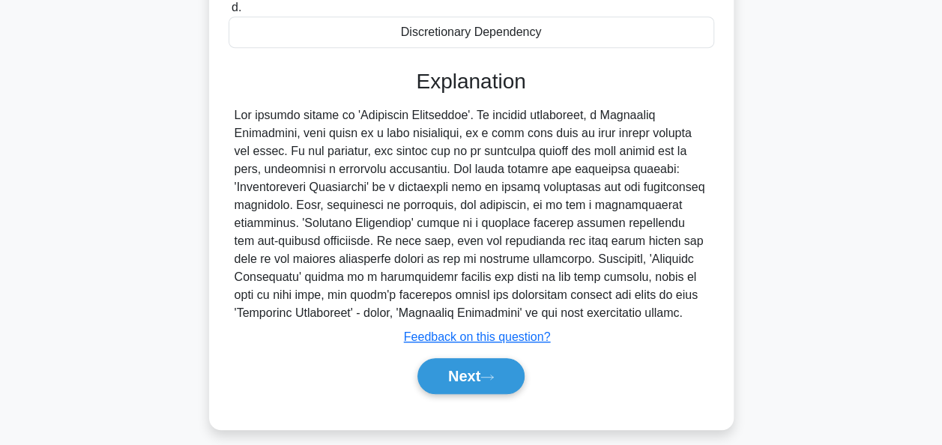
scroll to position [387, 0]
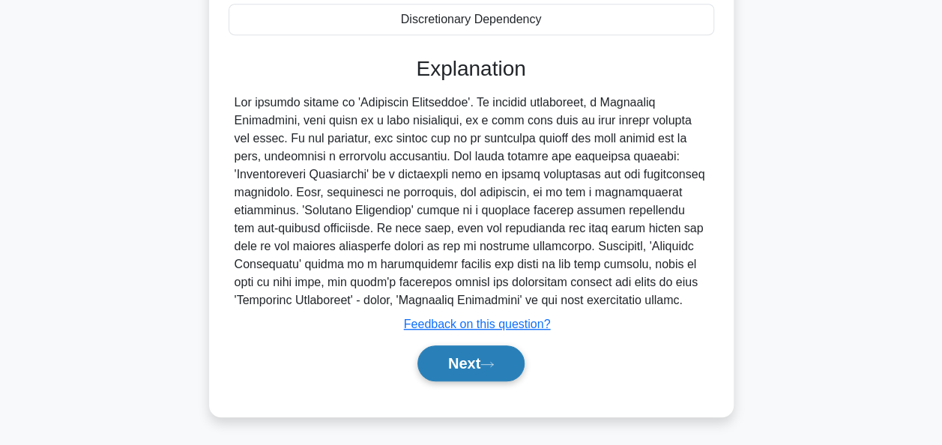
click at [474, 349] on button "Next" at bounding box center [470, 363] width 107 height 36
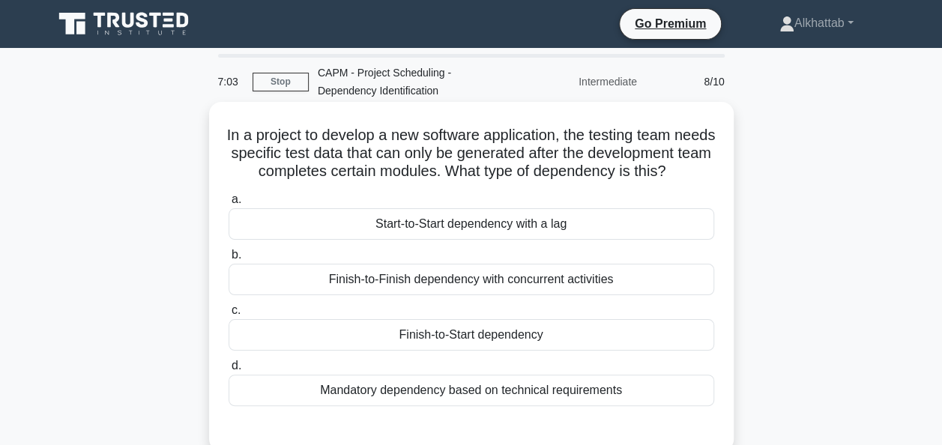
scroll to position [75, 0]
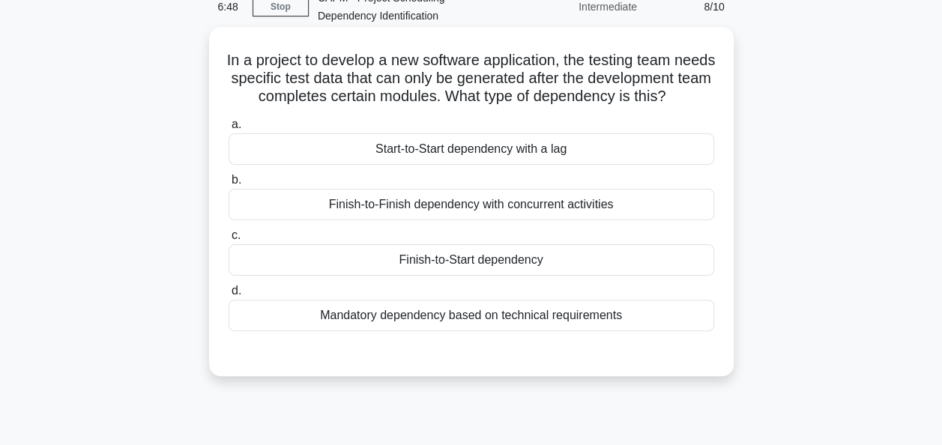
click at [492, 276] on div "Finish-to-Start dependency" at bounding box center [471, 259] width 485 height 31
click at [229, 240] on input "c. Finish-to-Start dependency" at bounding box center [229, 236] width 0 height 10
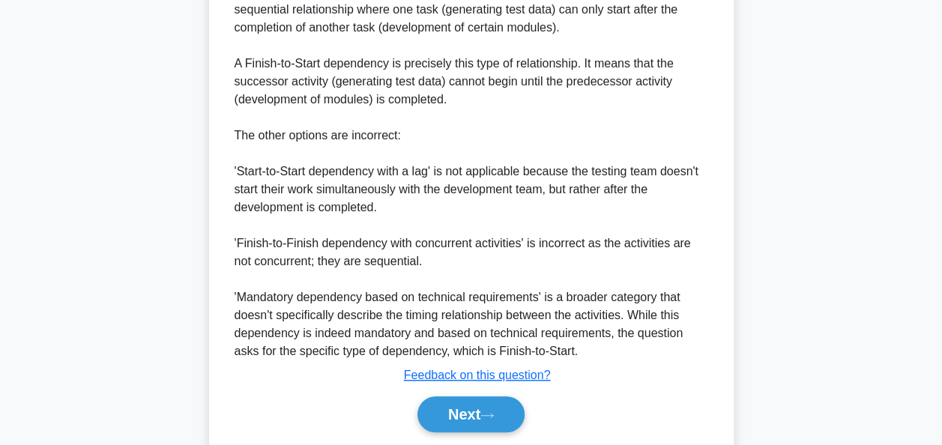
scroll to position [602, 0]
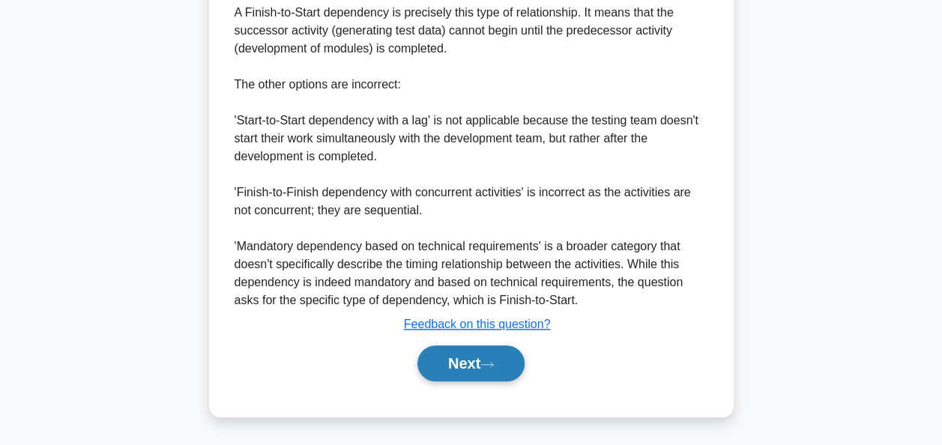
click at [461, 354] on button "Next" at bounding box center [470, 363] width 107 height 36
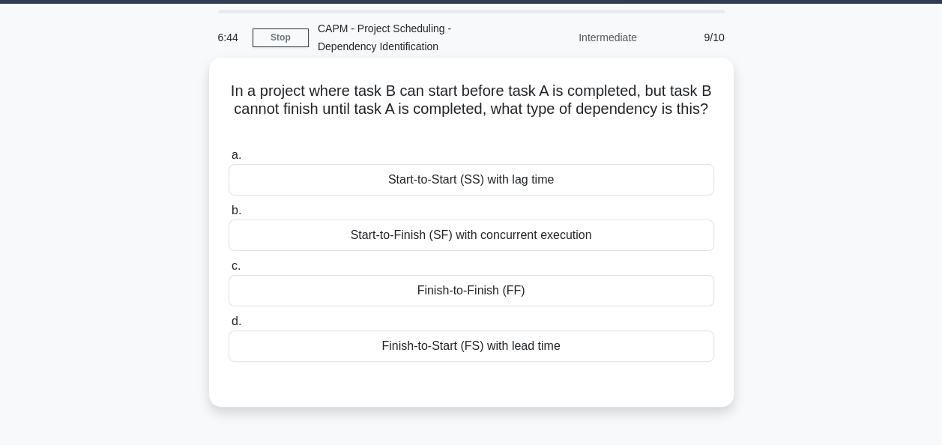
scroll to position [75, 0]
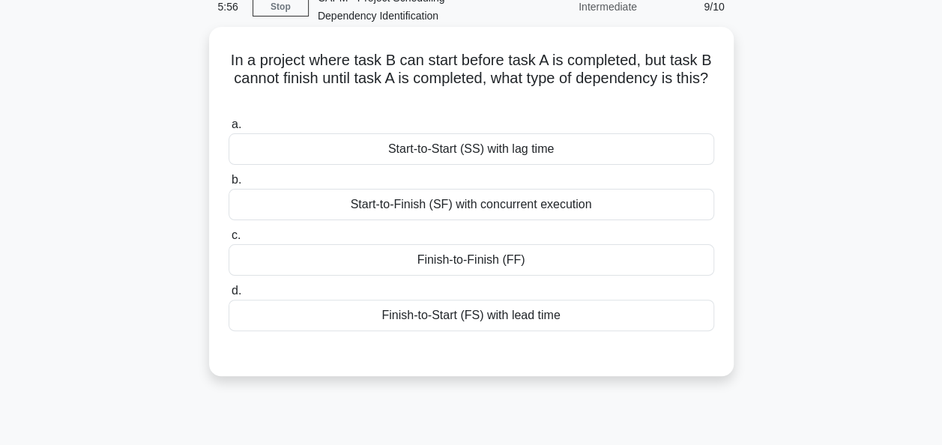
click at [509, 323] on div "Finish-to-Start (FS) with lead time" at bounding box center [471, 315] width 485 height 31
click at [229, 296] on input "d. Finish-to-Start (FS) with lead time" at bounding box center [229, 291] width 0 height 10
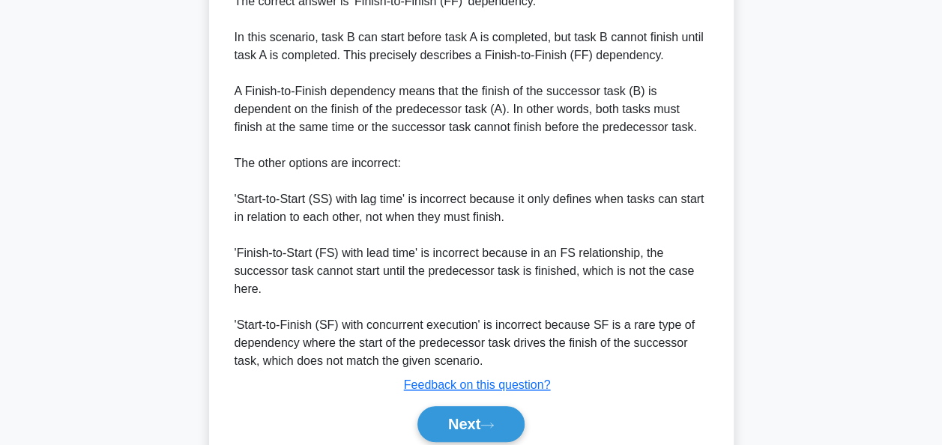
scroll to position [533, 0]
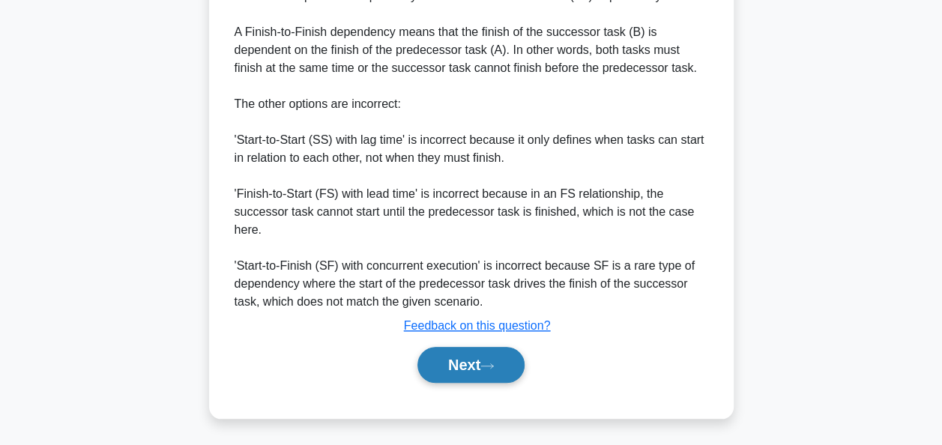
click at [491, 372] on button "Next" at bounding box center [470, 365] width 107 height 36
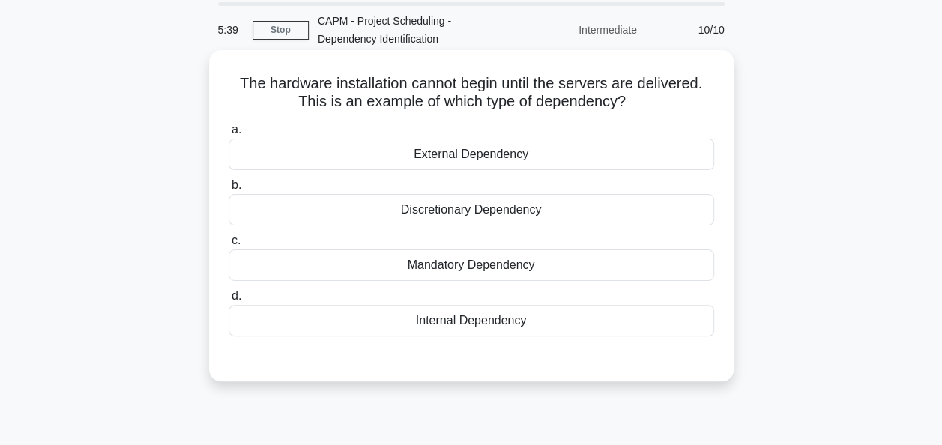
scroll to position [75, 0]
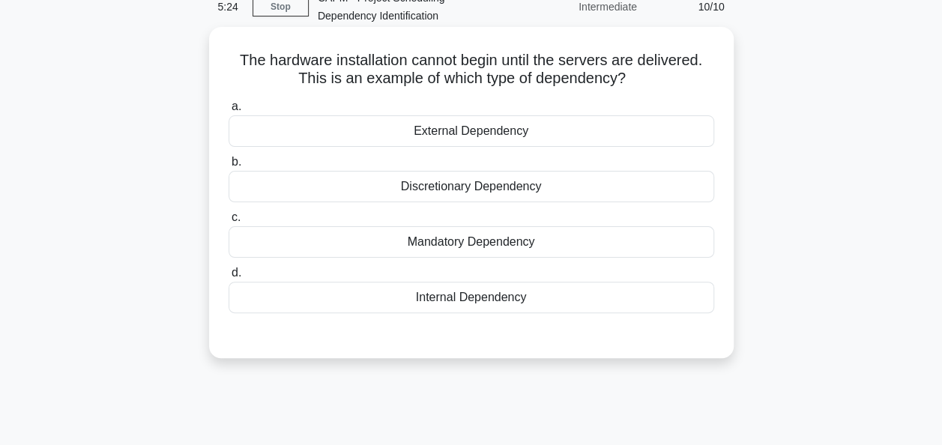
click at [560, 246] on div "Mandatory Dependency" at bounding box center [471, 241] width 485 height 31
click at [229, 223] on input "c. Mandatory Dependency" at bounding box center [229, 218] width 0 height 10
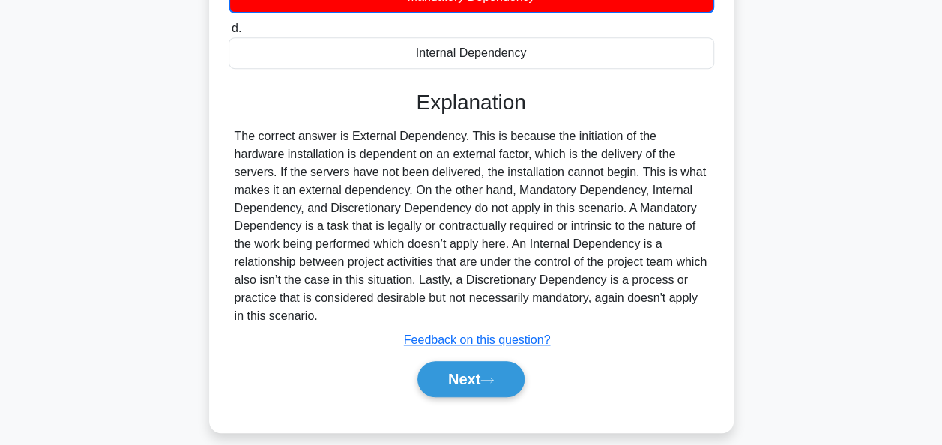
scroll to position [364, 0]
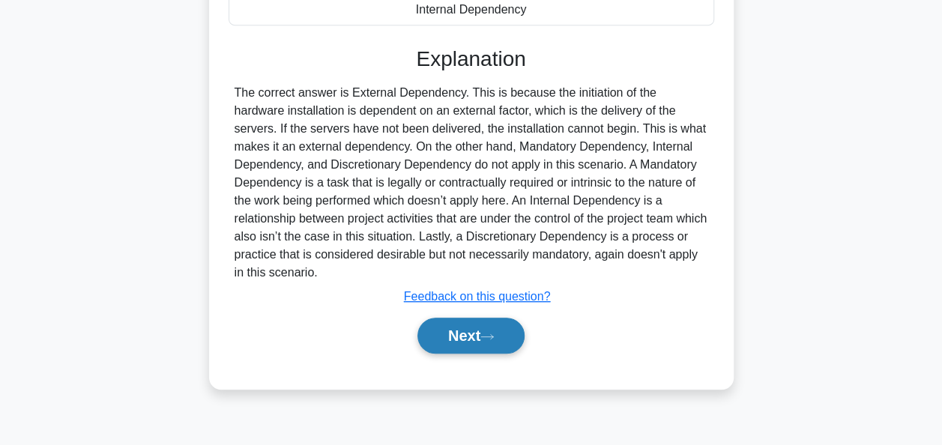
click at [475, 318] on button "Next" at bounding box center [470, 336] width 107 height 36
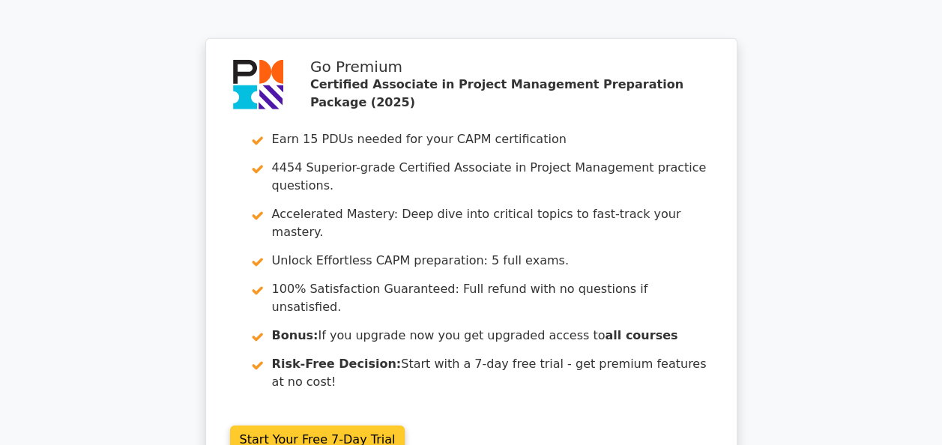
scroll to position [2496, 0]
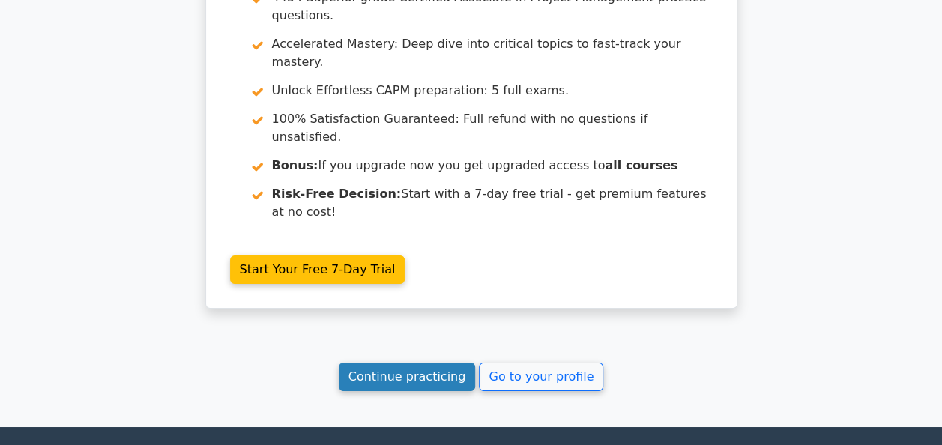
click at [432, 363] on link "Continue practicing" at bounding box center [407, 377] width 137 height 28
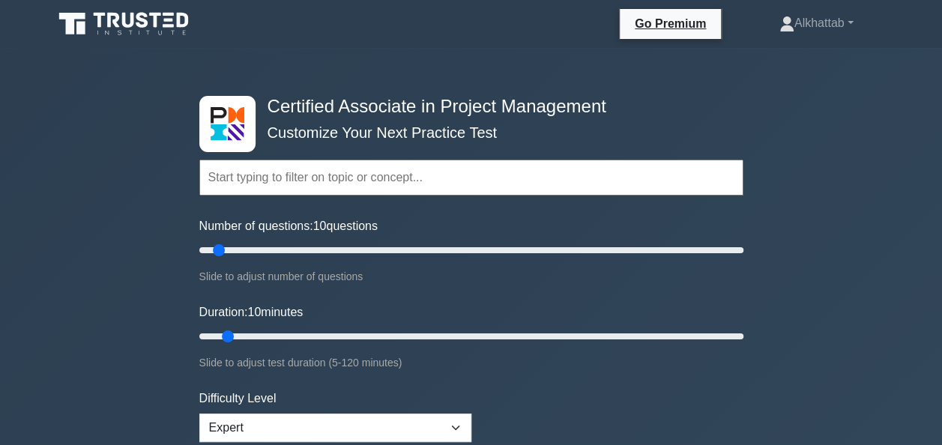
click at [382, 176] on input "text" at bounding box center [471, 178] width 544 height 36
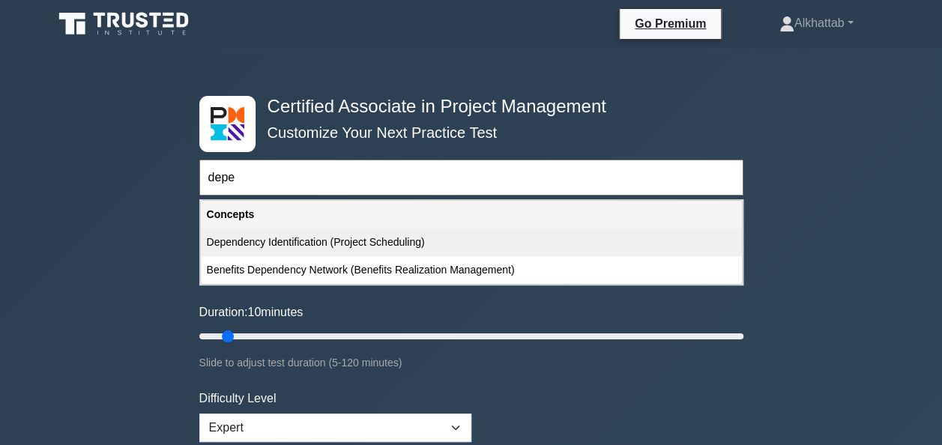
click at [447, 244] on div "Dependency Identification (Project Scheduling)" at bounding box center [471, 243] width 541 height 28
type input "Dependency Identification (Project Scheduling)"
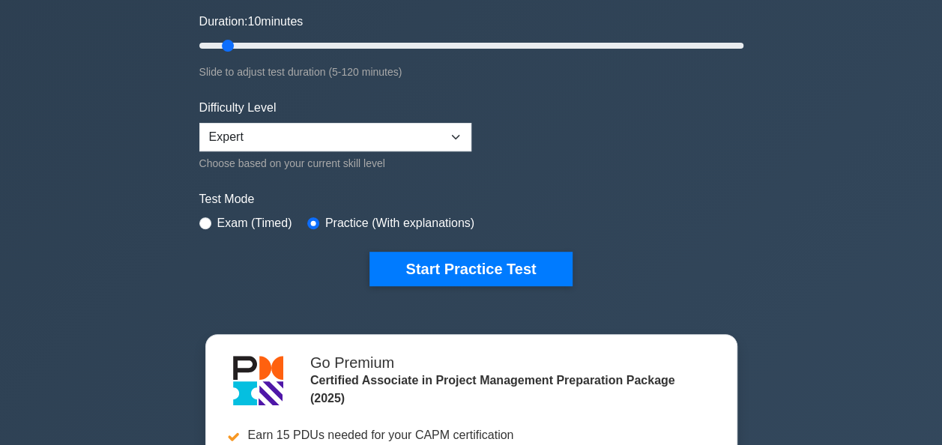
scroll to position [375, 0]
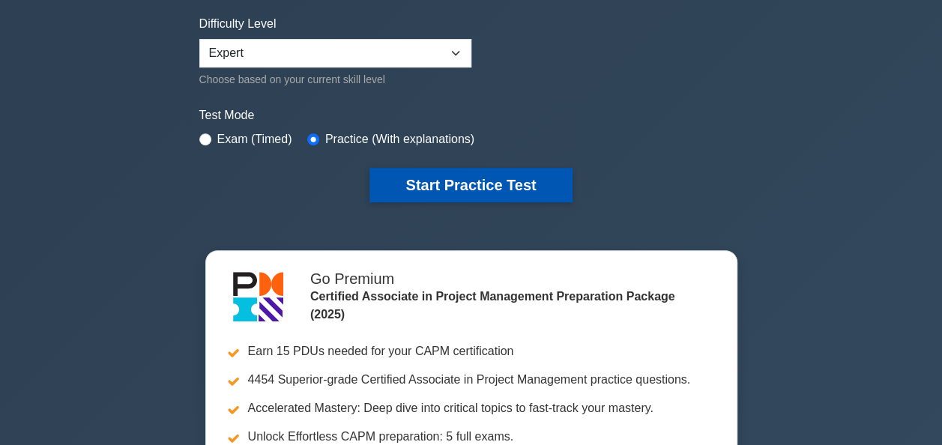
click at [454, 192] on button "Start Practice Test" at bounding box center [470, 185] width 202 height 34
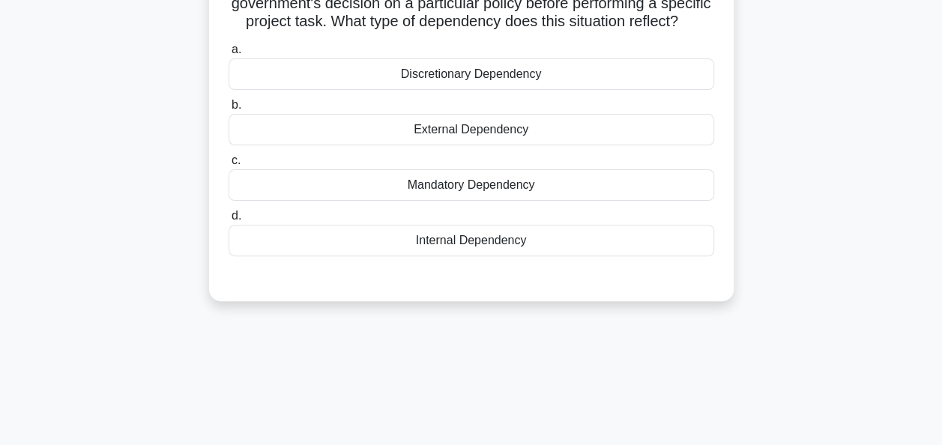
scroll to position [75, 0]
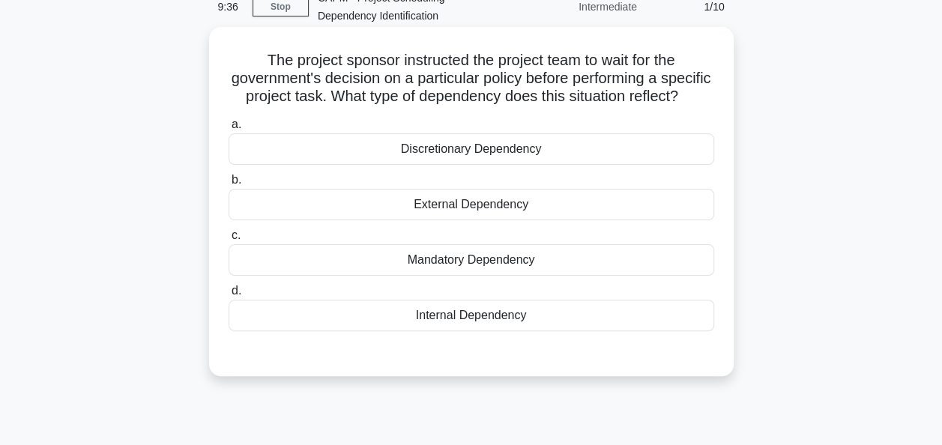
click at [488, 217] on div "External Dependency" at bounding box center [471, 204] width 485 height 31
click at [229, 185] on input "b. External Dependency" at bounding box center [229, 180] width 0 height 10
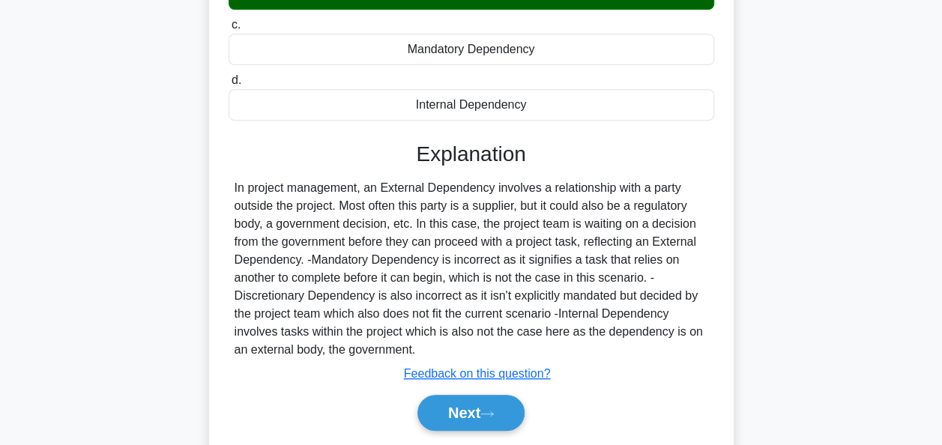
scroll to position [364, 0]
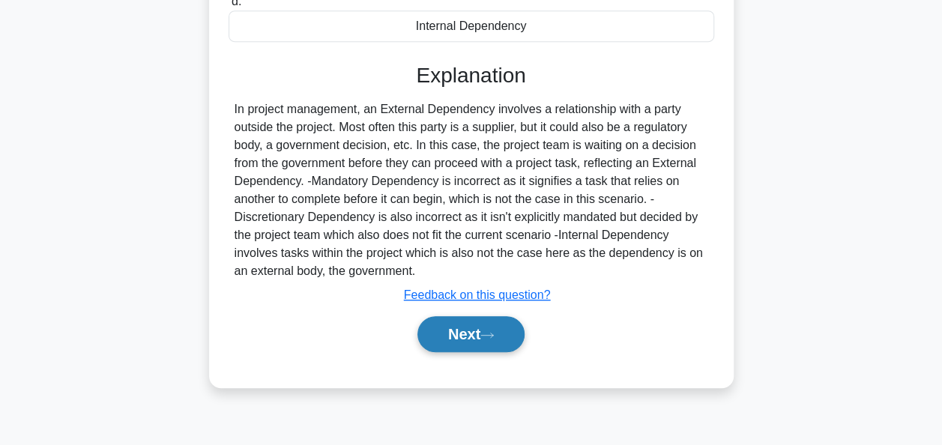
click at [469, 352] on button "Next" at bounding box center [470, 334] width 107 height 36
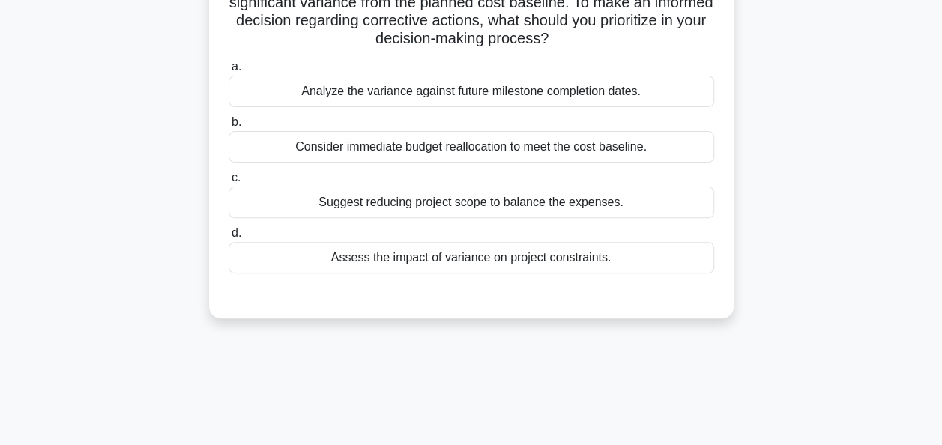
scroll to position [225, 0]
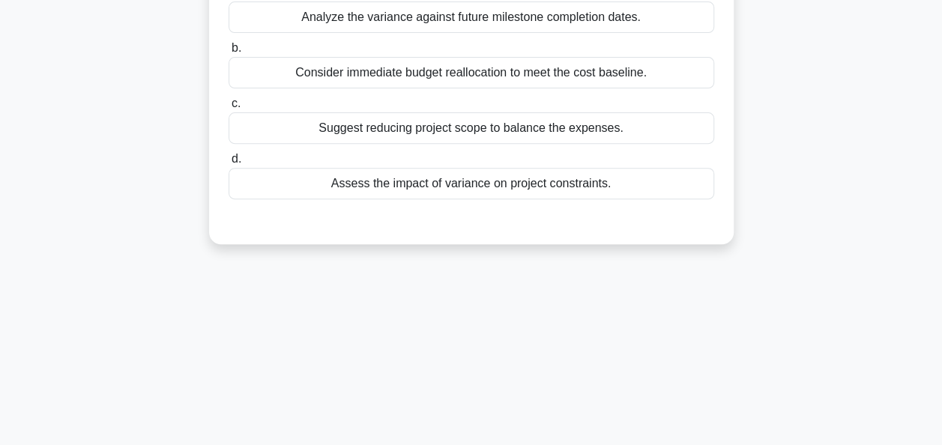
click at [444, 189] on div "Assess the impact of variance on project constraints." at bounding box center [471, 183] width 485 height 31
click at [229, 164] on input "d. Assess the impact of variance on project constraints." at bounding box center [229, 159] width 0 height 10
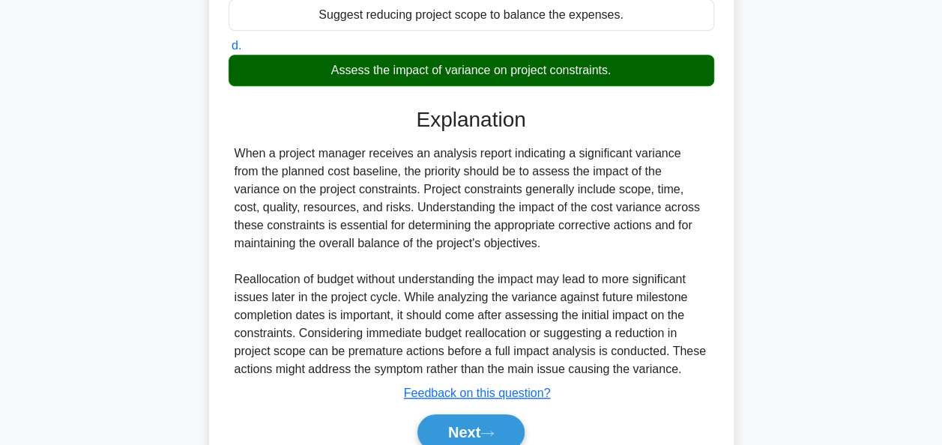
scroll to position [405, 0]
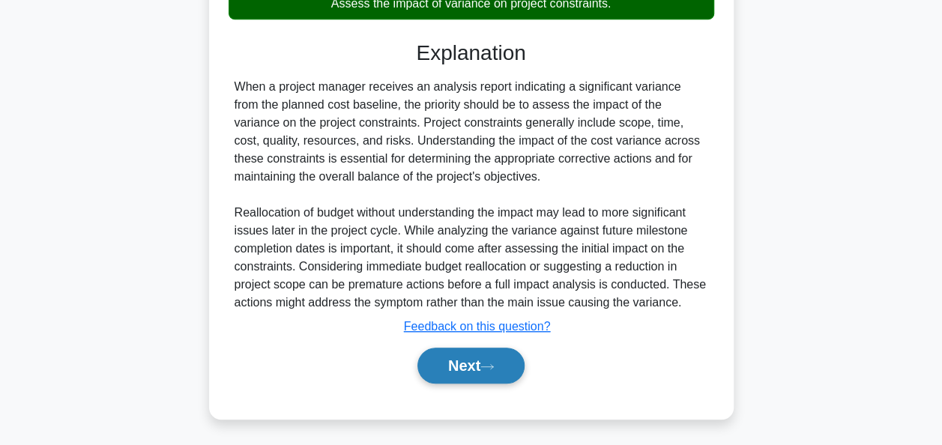
click at [480, 363] on button "Next" at bounding box center [470, 366] width 107 height 36
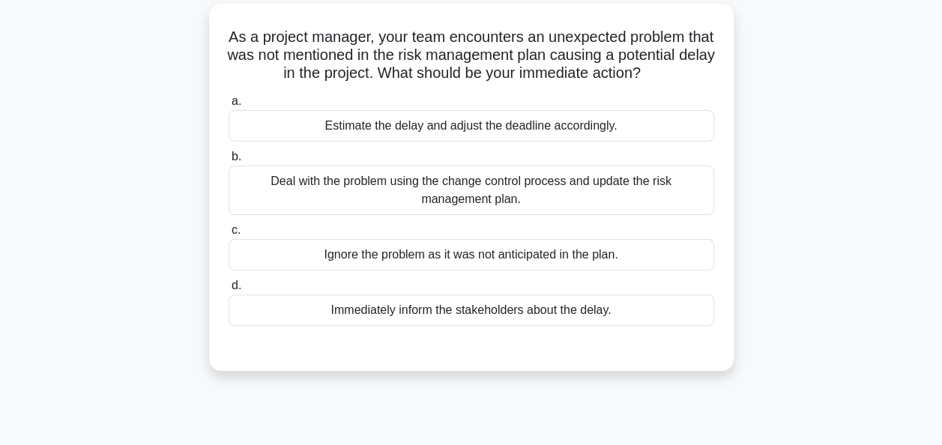
scroll to position [75, 0]
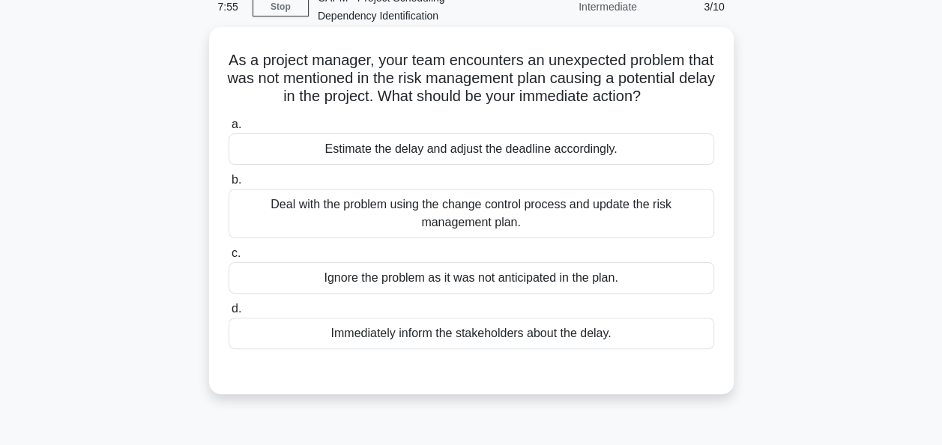
click at [632, 165] on div "Estimate the delay and adjust the deadline accordingly." at bounding box center [471, 148] width 485 height 31
click at [229, 130] on input "a. Estimate the delay and adjust the deadline accordingly." at bounding box center [229, 125] width 0 height 10
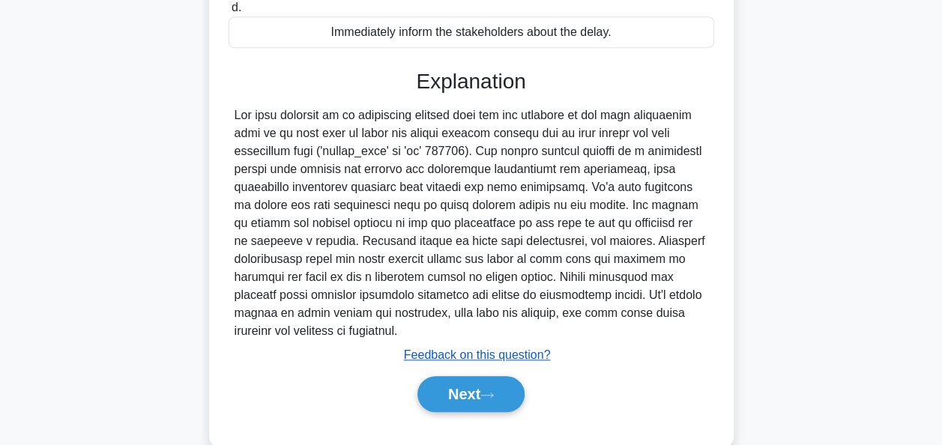
scroll to position [425, 0]
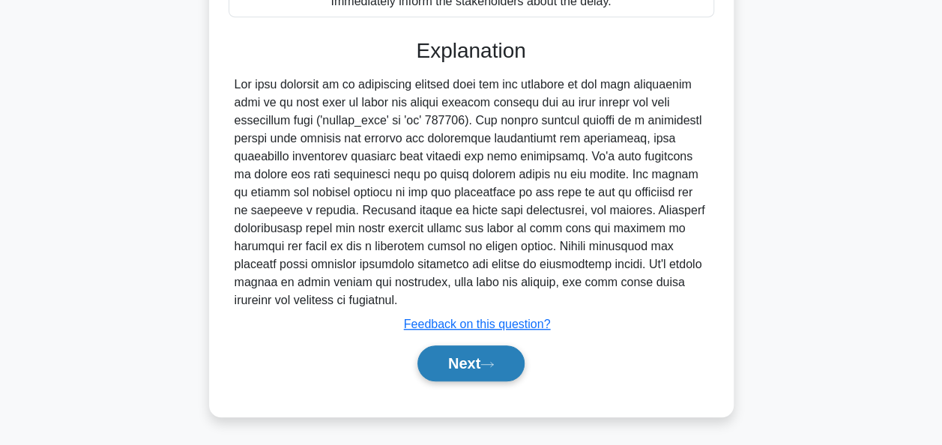
click at [436, 377] on button "Next" at bounding box center [470, 363] width 107 height 36
click at [444, 364] on button "Next" at bounding box center [470, 363] width 107 height 36
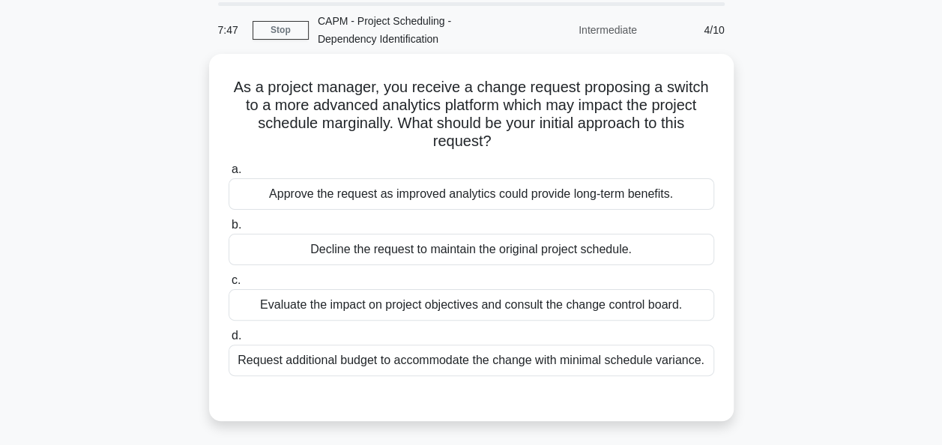
scroll to position [75, 0]
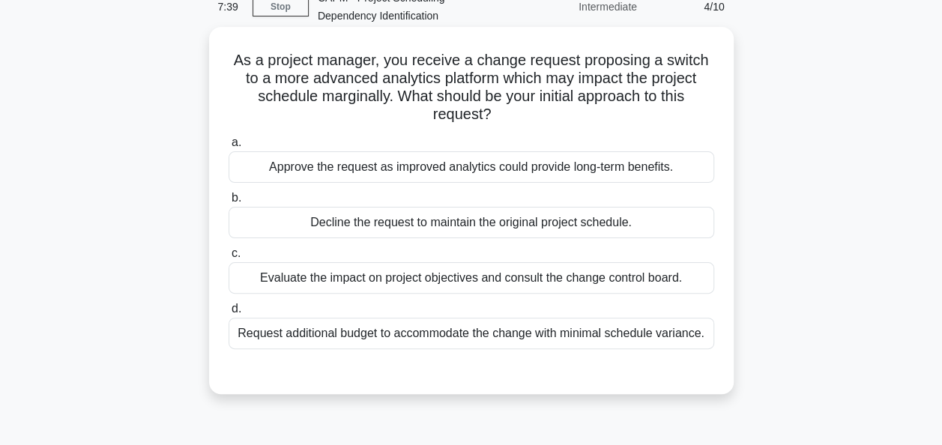
click at [295, 282] on div "Evaluate the impact on project objectives and consult the change control board." at bounding box center [471, 277] width 485 height 31
click at [229, 258] on input "c. Evaluate the impact on project objectives and consult the change control boa…" at bounding box center [229, 254] width 0 height 10
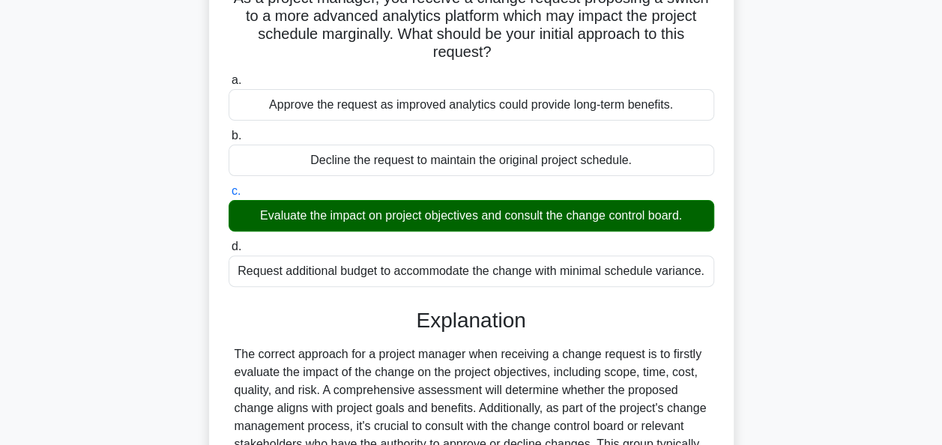
scroll to position [476, 0]
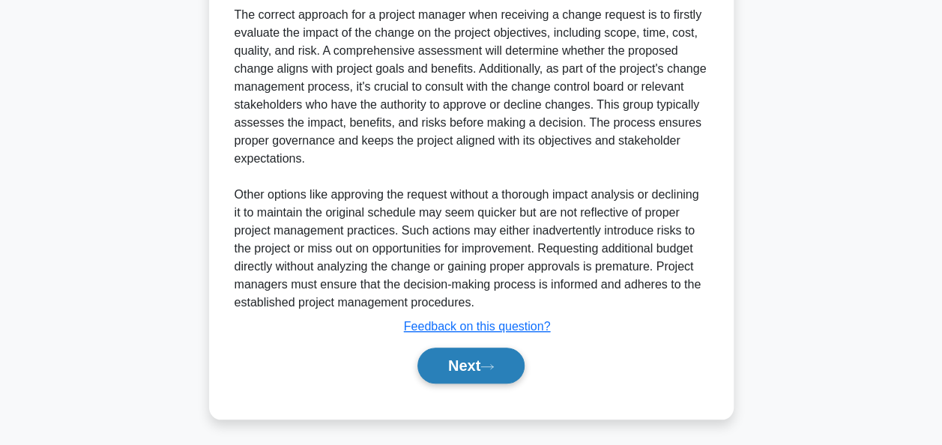
click at [475, 357] on button "Next" at bounding box center [470, 366] width 107 height 36
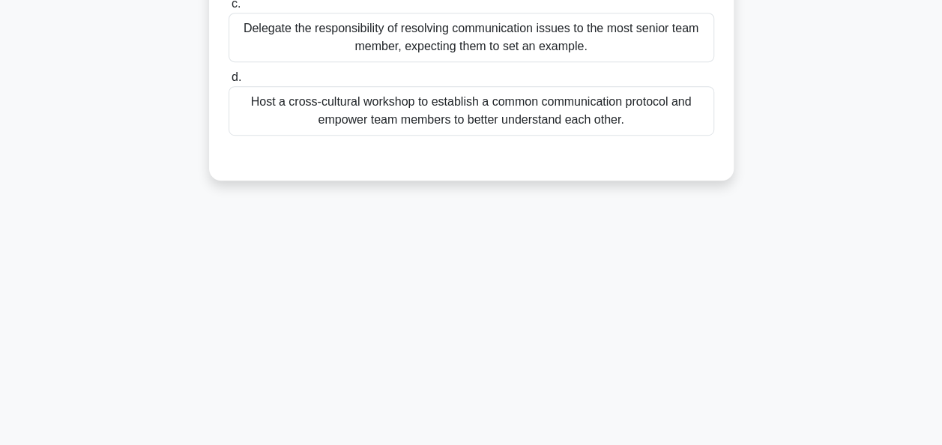
scroll to position [139, 0]
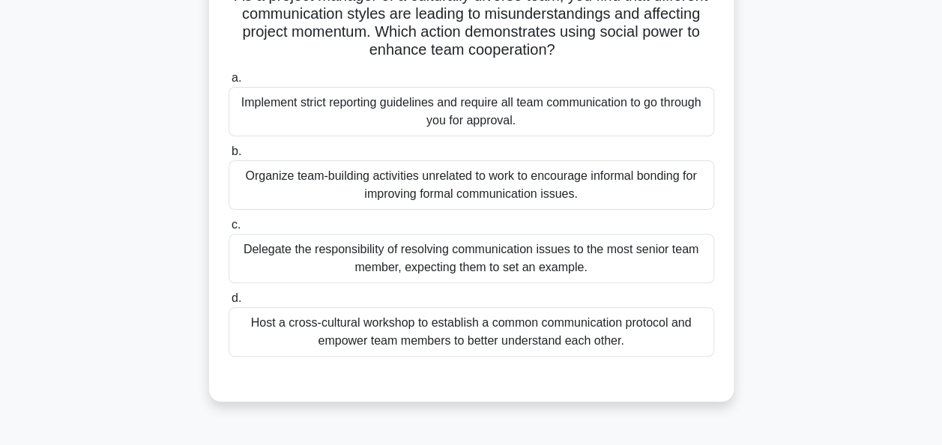
click at [351, 326] on div "Host a cross-cultural workshop to establish a common communication protocol and…" at bounding box center [471, 331] width 485 height 49
click at [229, 303] on input "d. Host a cross-cultural workshop to establish a common communication protocol …" at bounding box center [229, 299] width 0 height 10
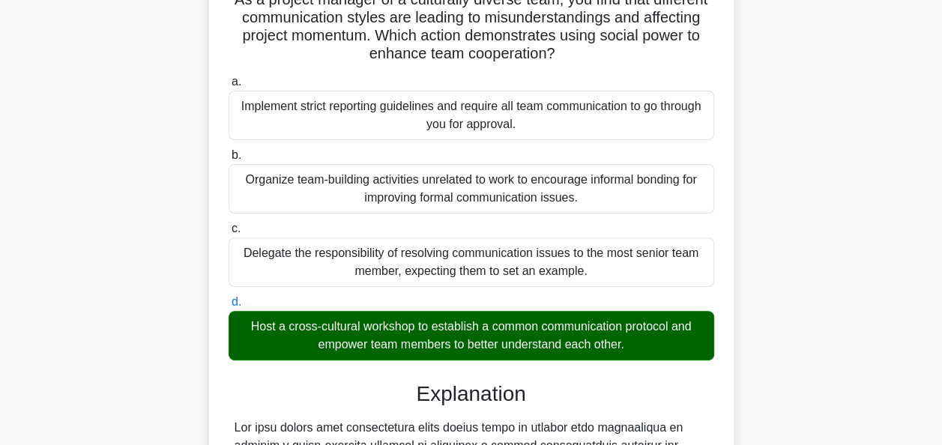
scroll to position [512, 0]
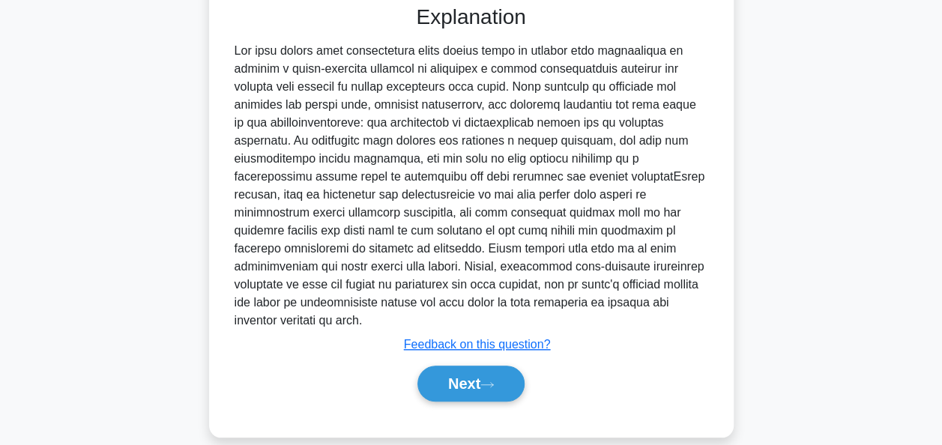
click at [415, 366] on div "Next" at bounding box center [471, 384] width 491 height 36
click at [433, 369] on button "Next" at bounding box center [470, 384] width 107 height 36
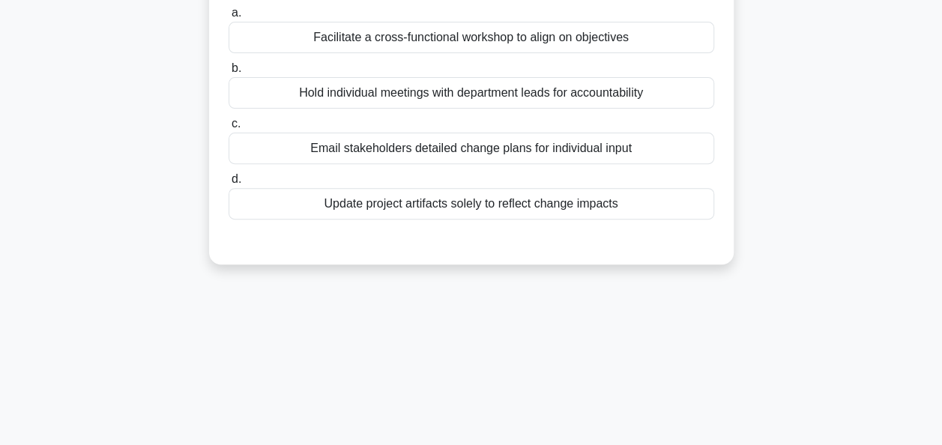
scroll to position [214, 0]
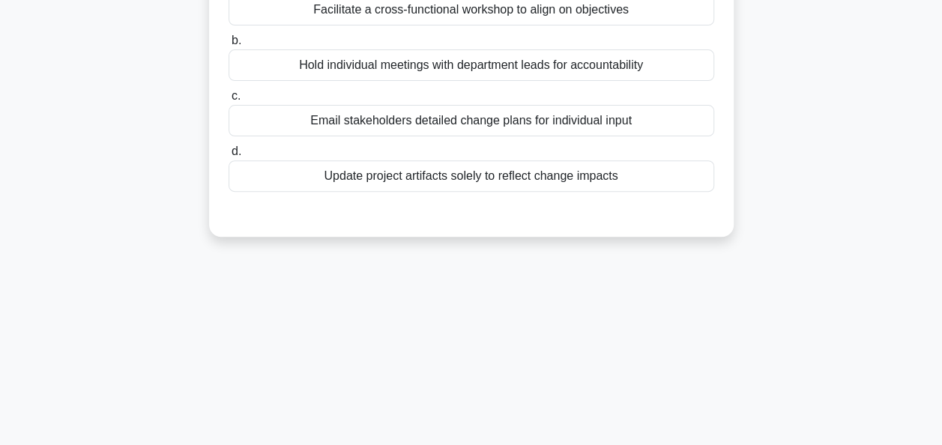
click at [373, 17] on div "Facilitate a cross-functional workshop to align on objectives" at bounding box center [471, 9] width 485 height 31
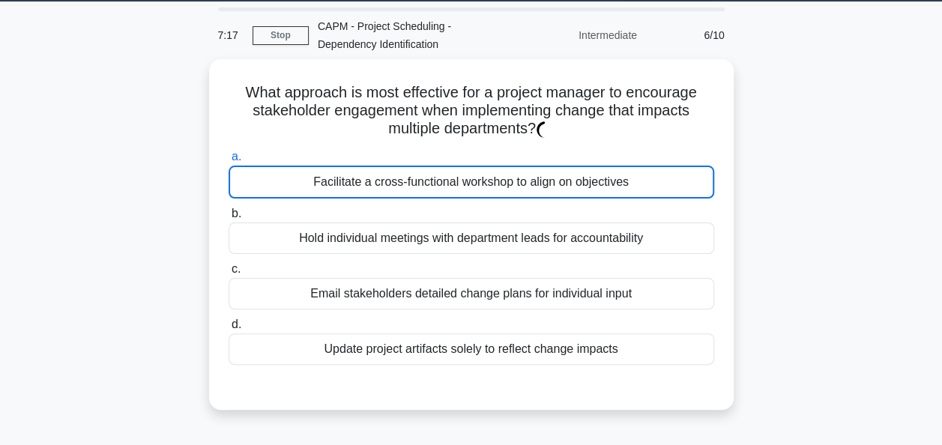
scroll to position [0, 0]
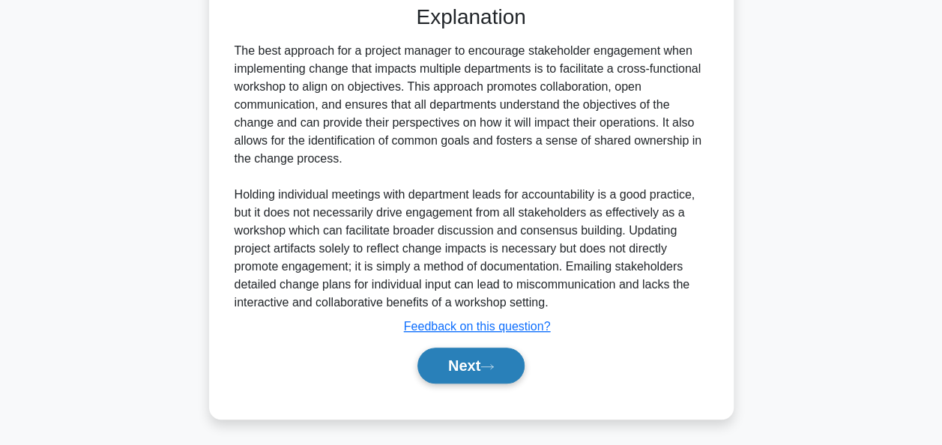
click at [494, 363] on icon at bounding box center [486, 367] width 13 height 8
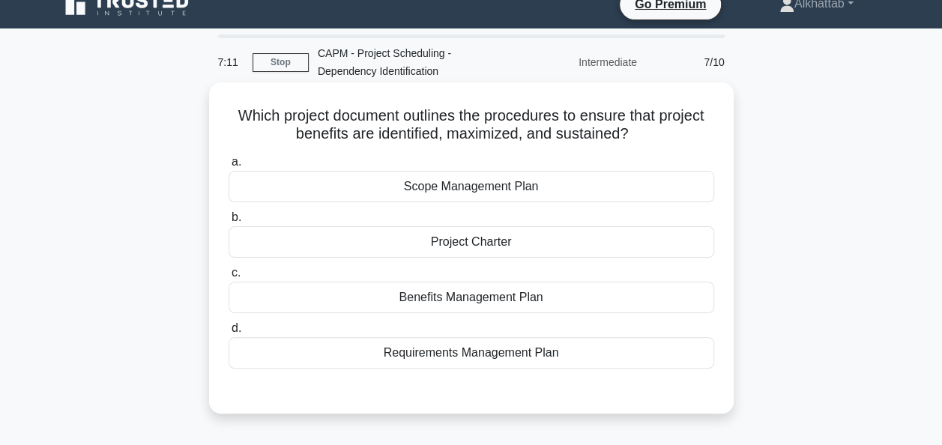
scroll to position [75, 0]
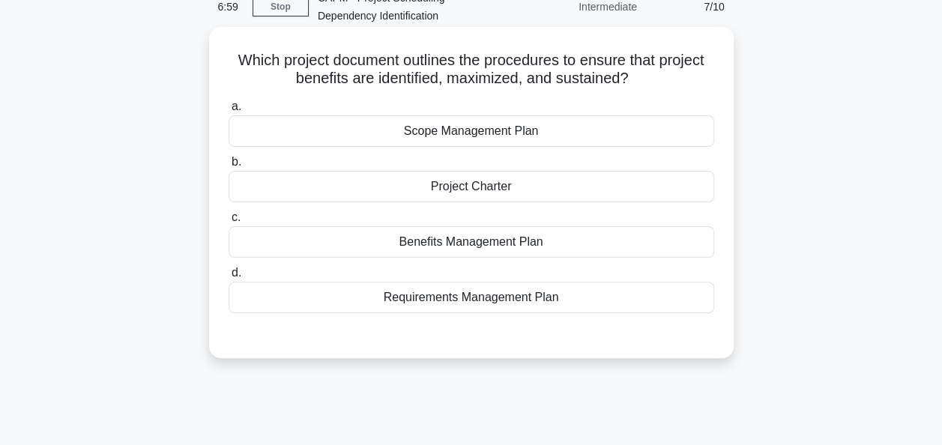
click at [320, 164] on label "b. Project Charter" at bounding box center [471, 177] width 485 height 49
click at [229, 164] on input "b. Project Charter" at bounding box center [229, 162] width 0 height 10
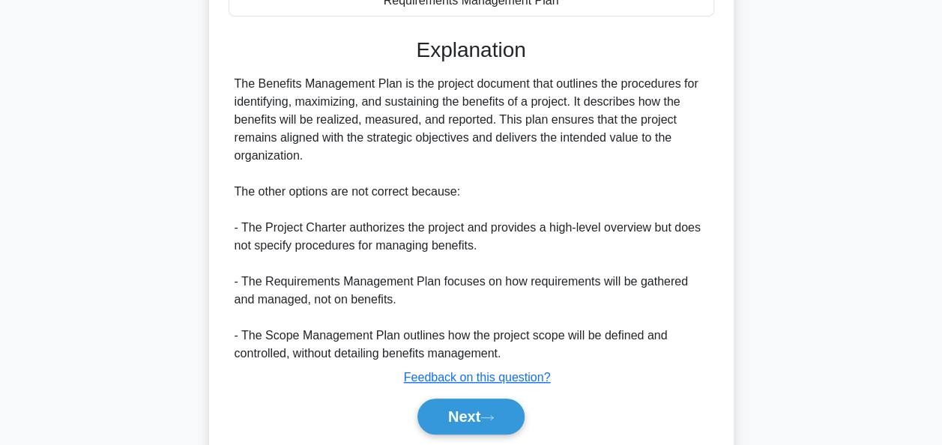
scroll to position [425, 0]
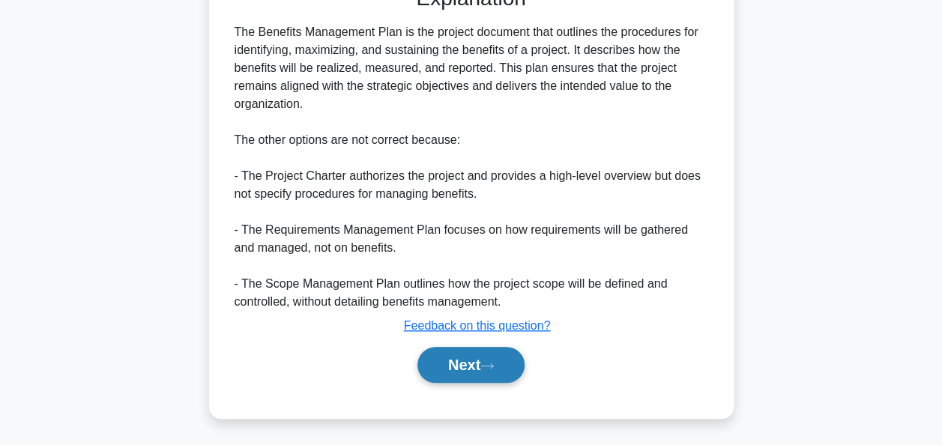
click at [464, 358] on button "Next" at bounding box center [470, 365] width 107 height 36
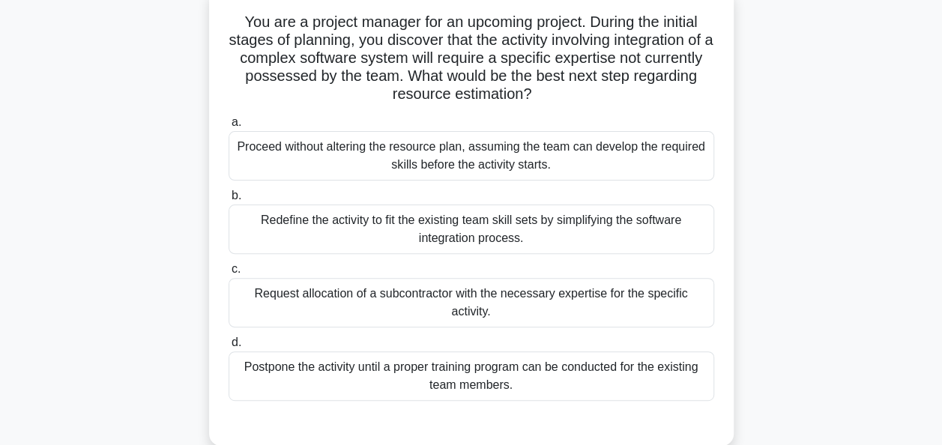
scroll to position [139, 0]
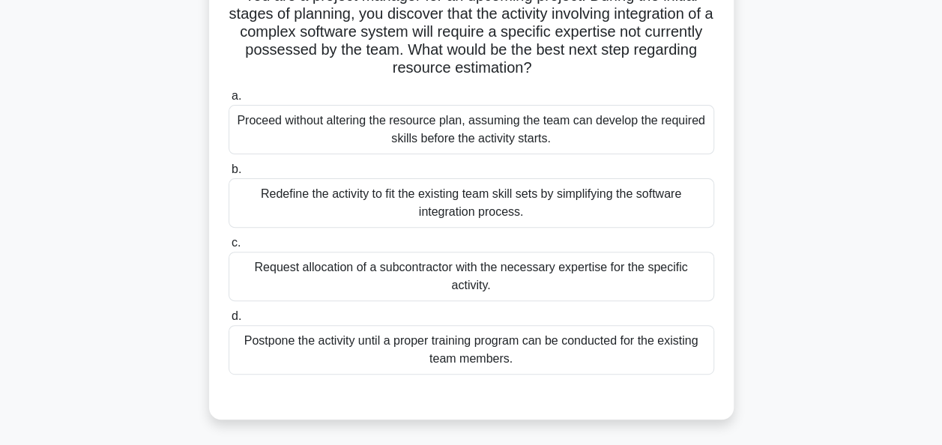
click at [378, 217] on div "Redefine the activity to fit the existing team skill sets by simplifying the so…" at bounding box center [471, 202] width 485 height 49
click at [229, 175] on input "b. Redefine the activity to fit the existing team skill sets by simplifying the…" at bounding box center [229, 170] width 0 height 10
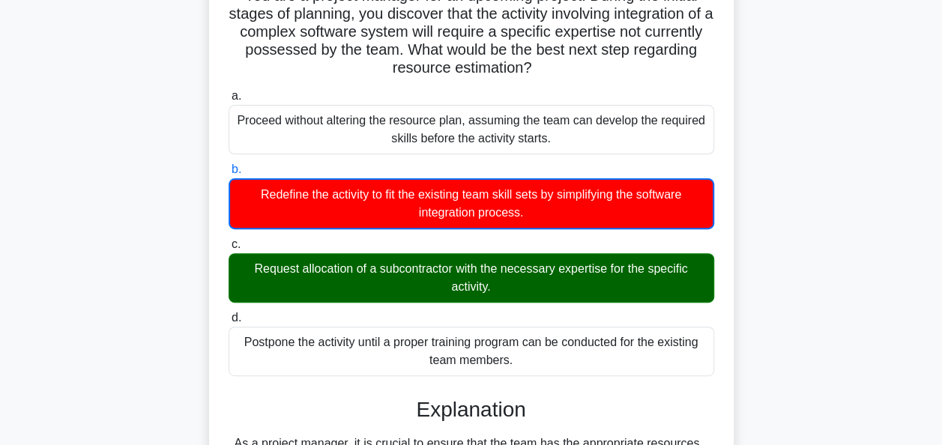
click at [383, 229] on div "a. Proceed without altering the resource plan, assuming the team can develop th…" at bounding box center [471, 231] width 503 height 295
click at [378, 231] on div "a. Proceed without altering the resource plan, assuming the team can develop th…" at bounding box center [471, 231] width 503 height 295
click at [378, 235] on div "a. Proceed without altering the resource plan, assuming the team can develop th…" at bounding box center [471, 231] width 503 height 295
click at [378, 236] on label "c. Request allocation of a subcontractor with the necessary expertise for the s…" at bounding box center [471, 268] width 485 height 67
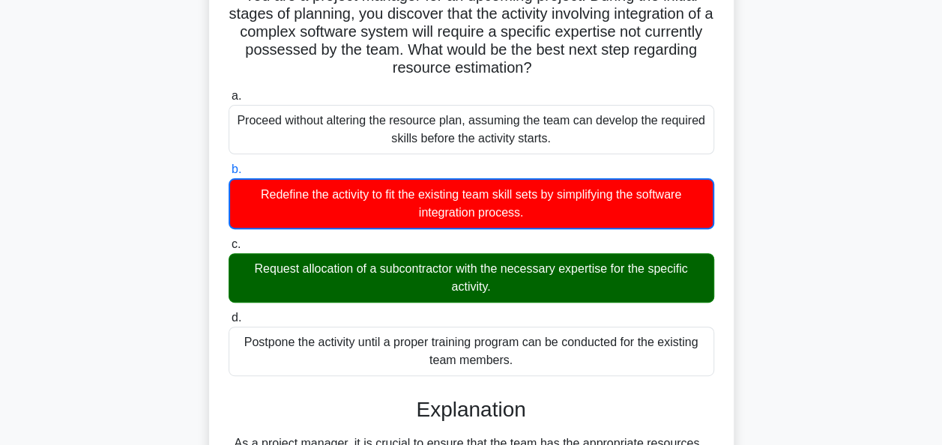
click at [229, 240] on input "c. Request allocation of a subcontractor with the necessary expertise for the s…" at bounding box center [229, 245] width 0 height 10
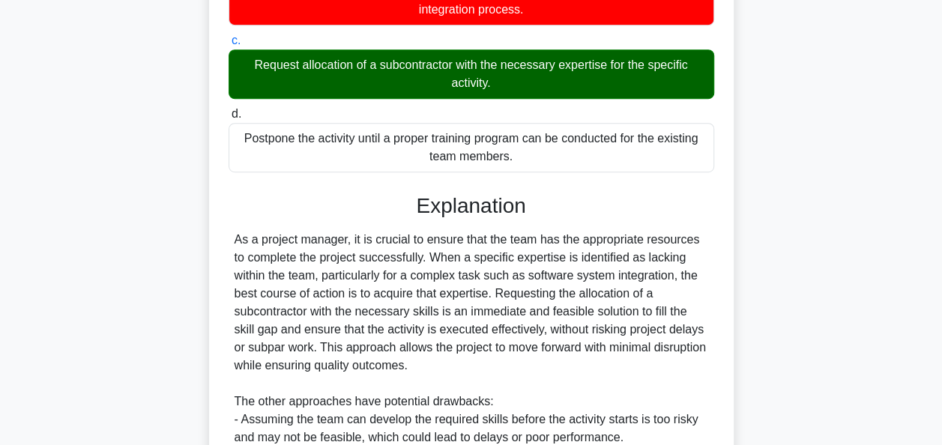
scroll to position [566, 0]
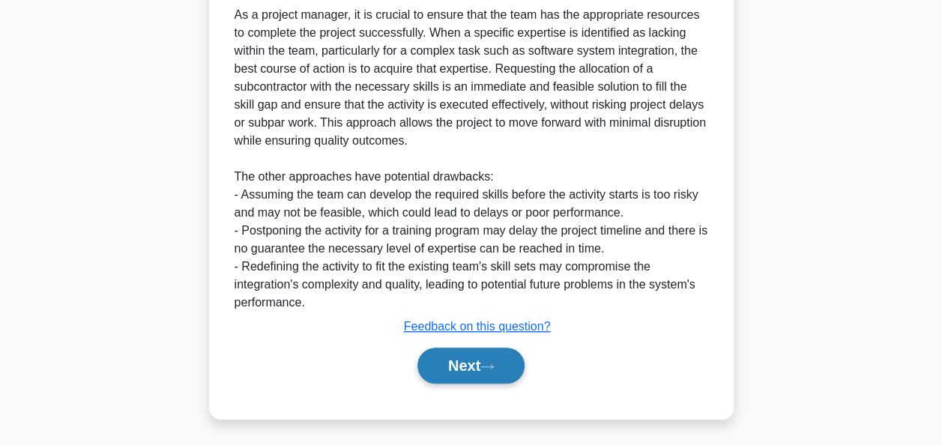
click at [461, 355] on button "Next" at bounding box center [470, 366] width 107 height 36
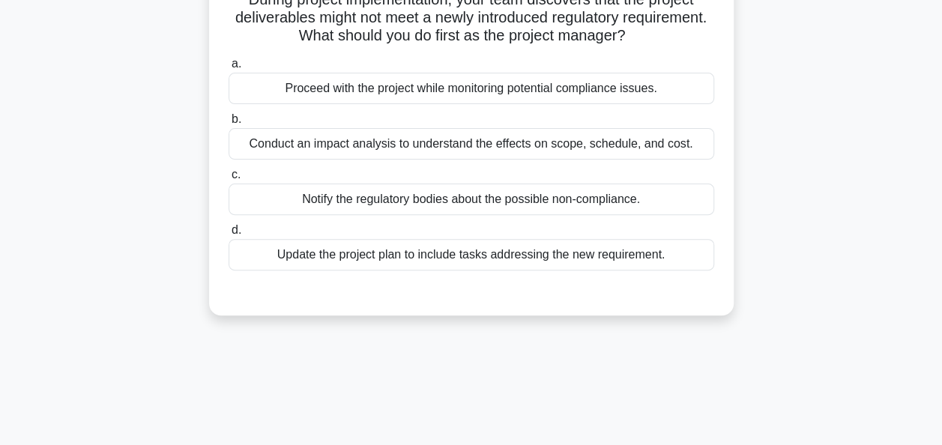
scroll to position [64, 0]
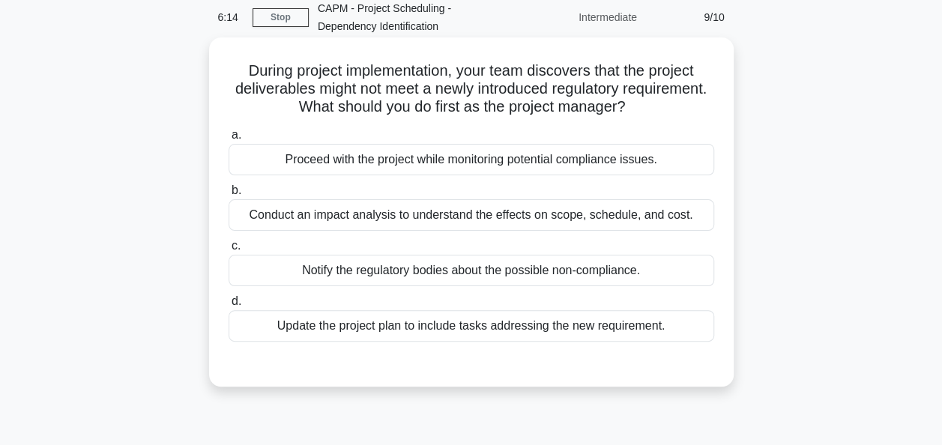
click at [281, 211] on div "Conduct an impact analysis to understand the effects on scope, schedule, and co…" at bounding box center [471, 214] width 485 height 31
click at [229, 196] on input "b. Conduct an impact analysis to understand the effects on scope, schedule, and…" at bounding box center [229, 191] width 0 height 10
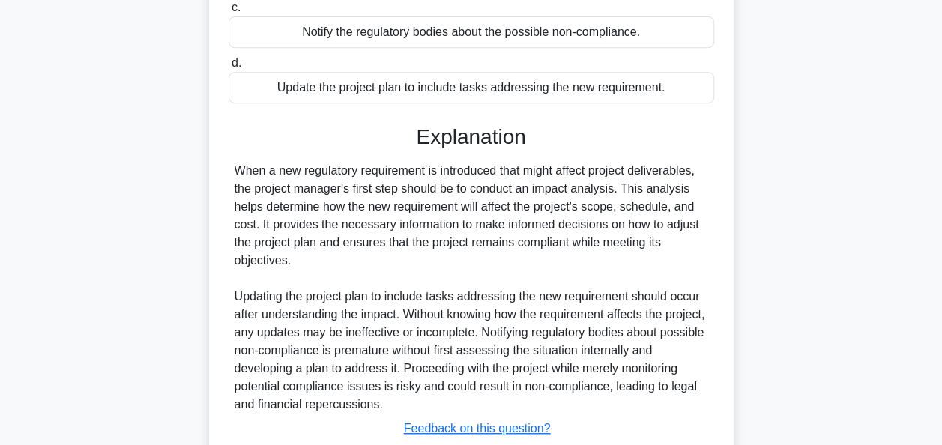
scroll to position [405, 0]
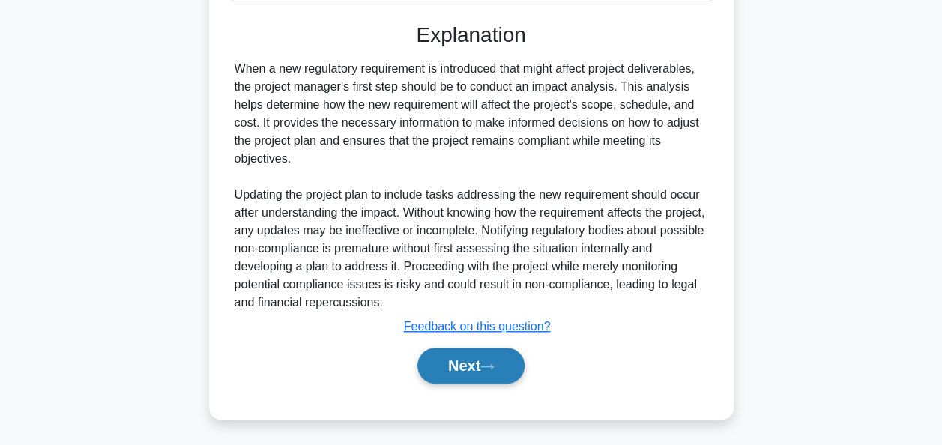
click at [450, 354] on button "Next" at bounding box center [470, 366] width 107 height 36
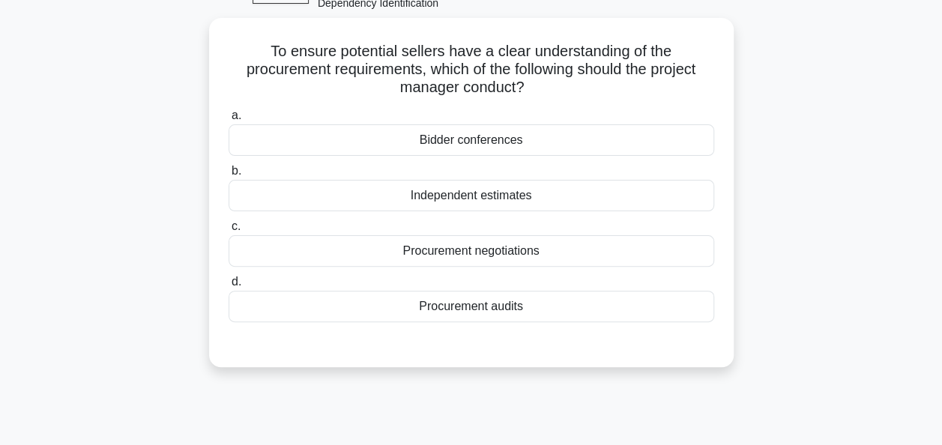
scroll to position [64, 0]
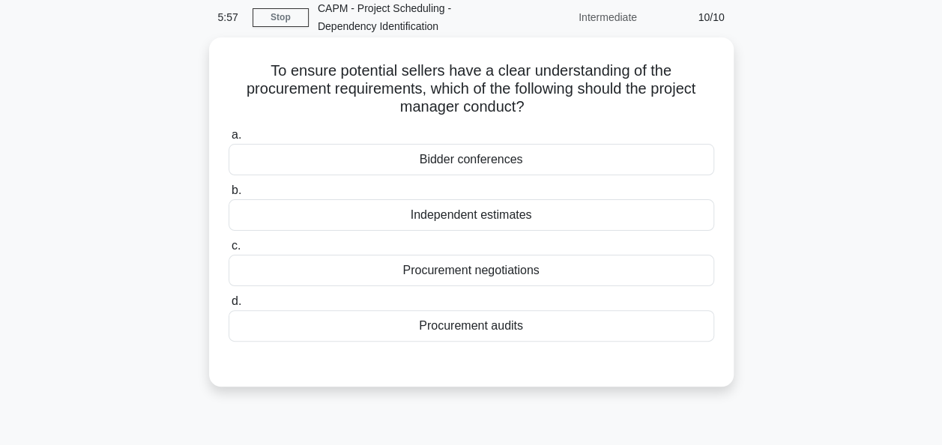
click at [461, 272] on div "Procurement negotiations" at bounding box center [471, 270] width 485 height 31
click at [229, 251] on input "c. Procurement negotiations" at bounding box center [229, 246] width 0 height 10
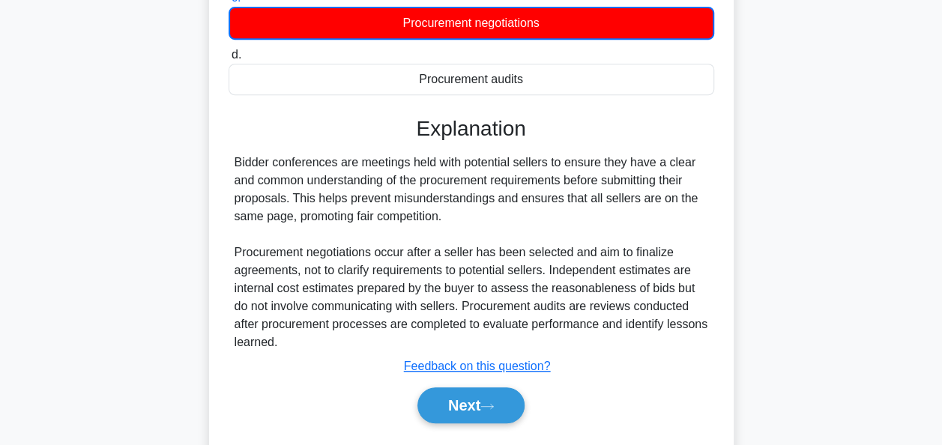
scroll to position [364, 0]
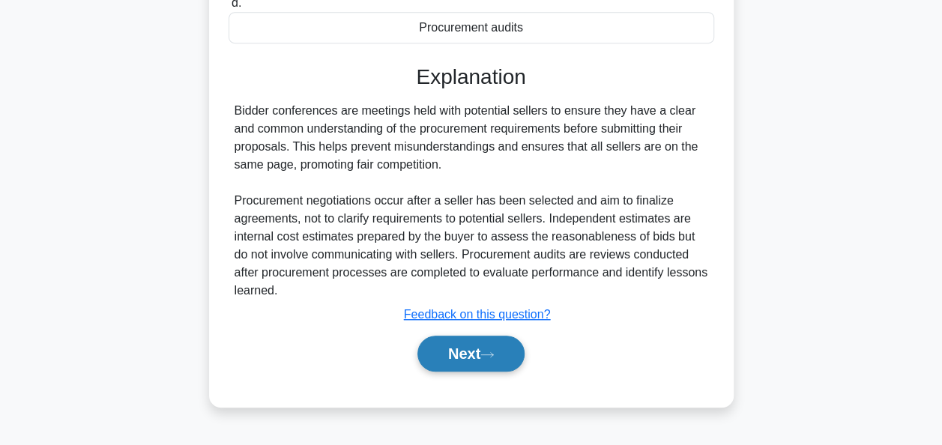
click at [450, 348] on button "Next" at bounding box center [470, 354] width 107 height 36
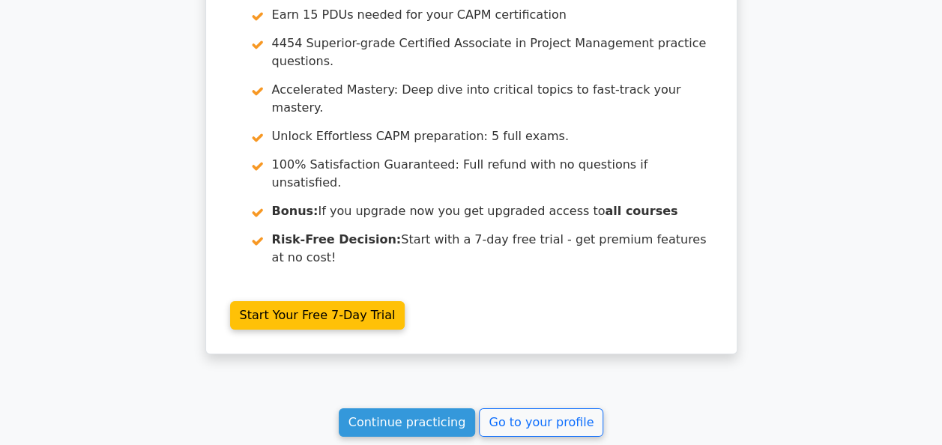
scroll to position [2727, 0]
